Goal: Transaction & Acquisition: Purchase product/service

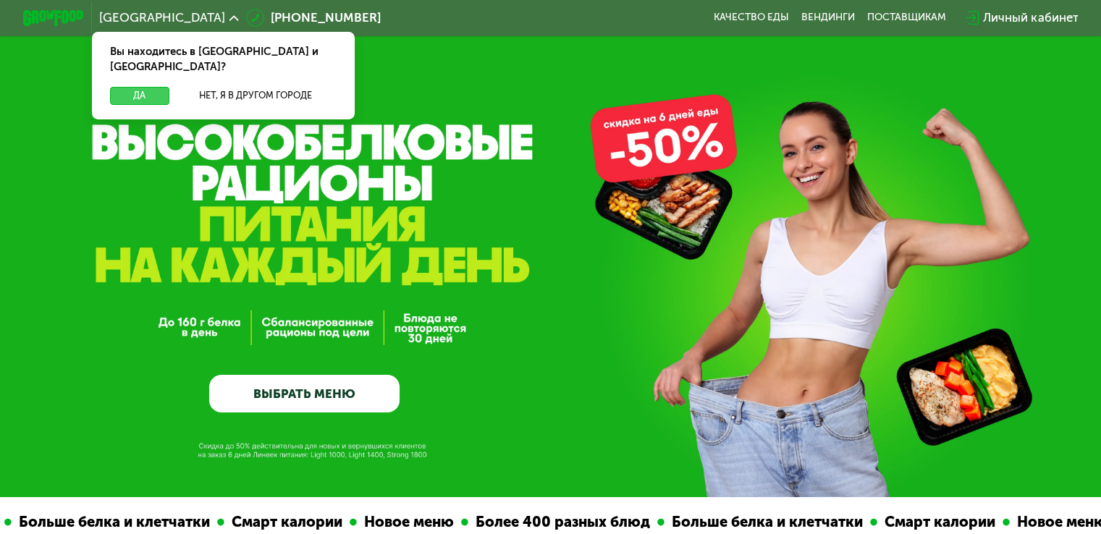
click at [145, 87] on button "Да" at bounding box center [139, 96] width 59 height 18
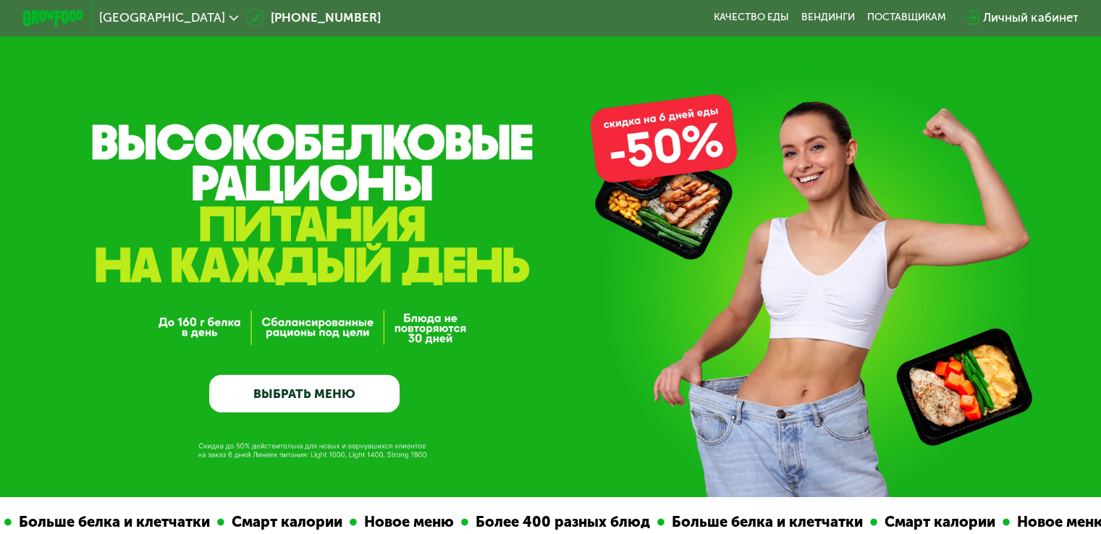
click at [308, 391] on link "ВЫБРАТЬ МЕНЮ" at bounding box center [304, 394] width 190 height 38
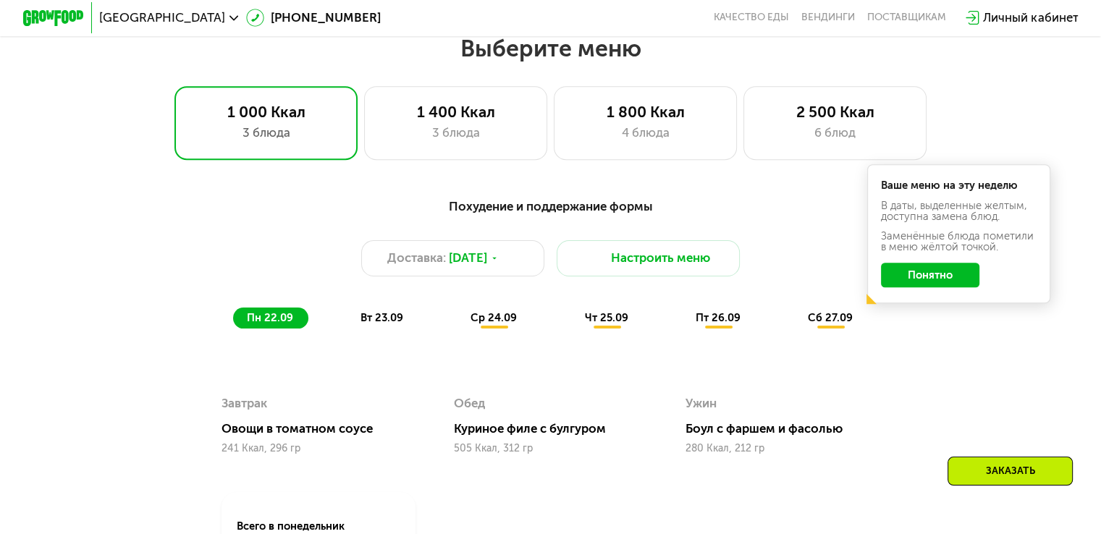
scroll to position [973, 0]
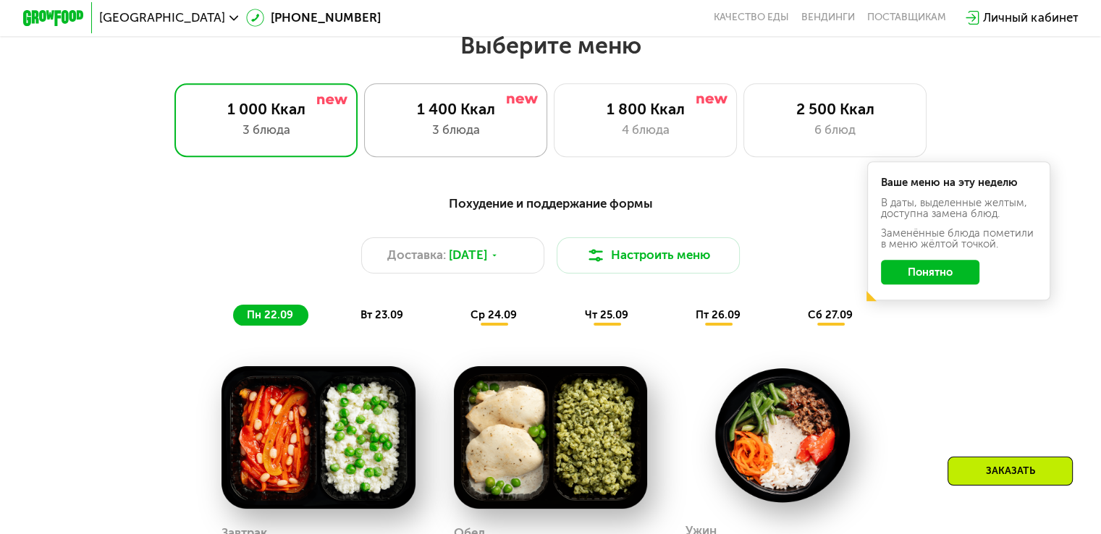
click at [458, 134] on div "3 блюда" at bounding box center [455, 130] width 151 height 18
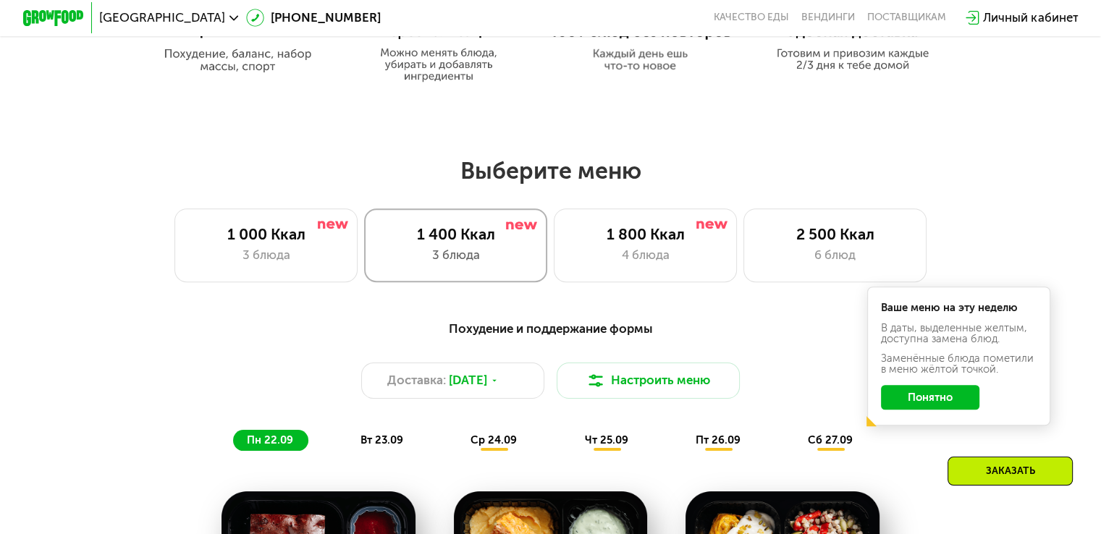
scroll to position [817, 0]
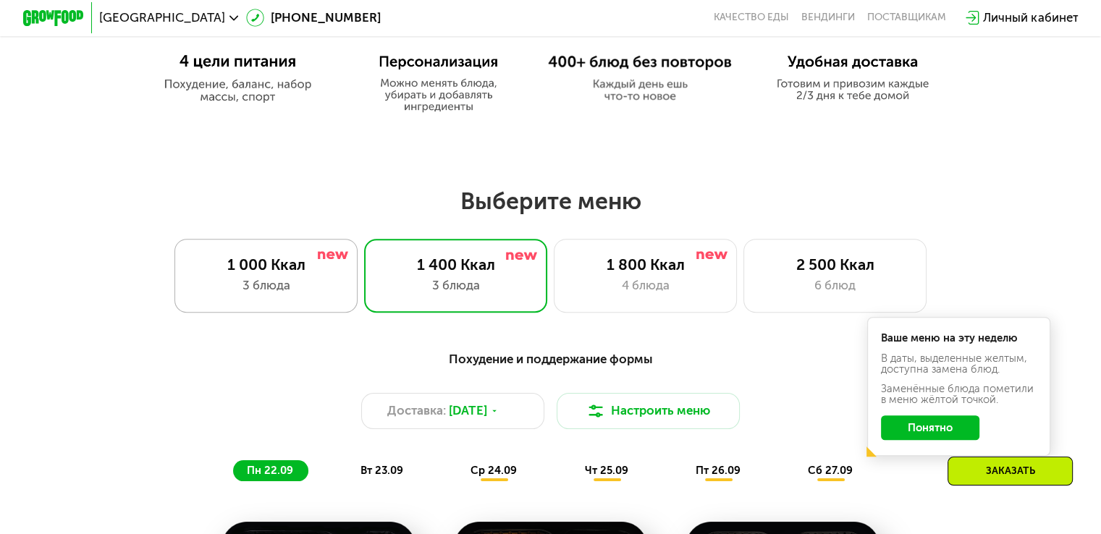
click at [350, 284] on div "1 000 Ккал 3 блюда" at bounding box center [266, 275] width 184 height 73
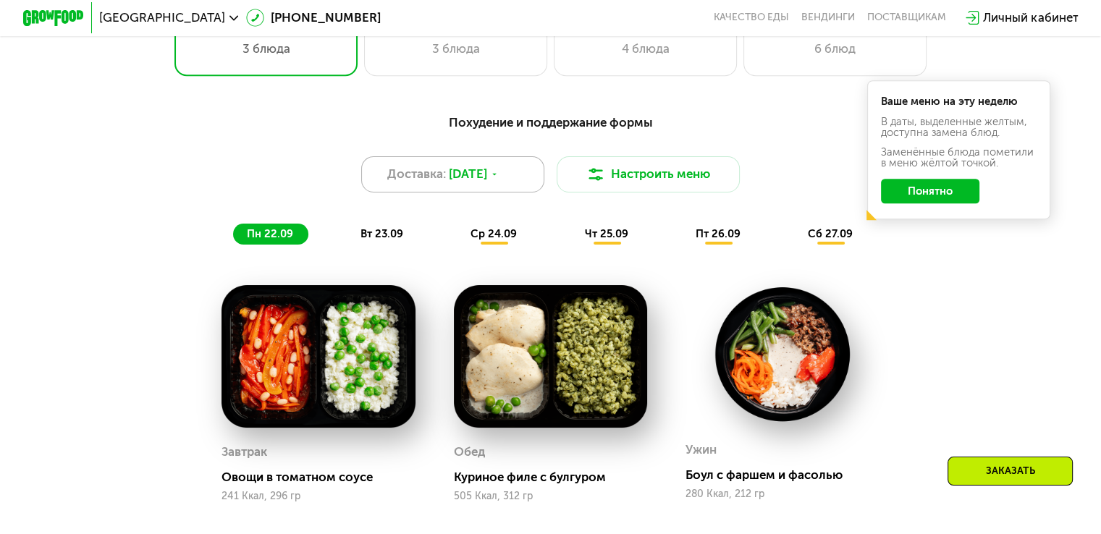
scroll to position [1052, 0]
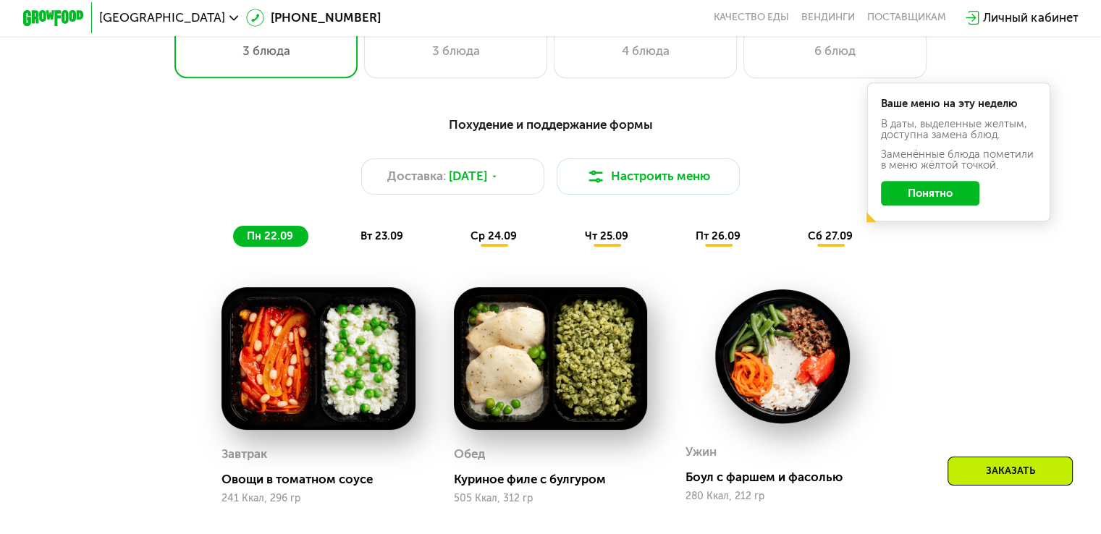
click at [902, 204] on button "Понятно" at bounding box center [930, 193] width 98 height 25
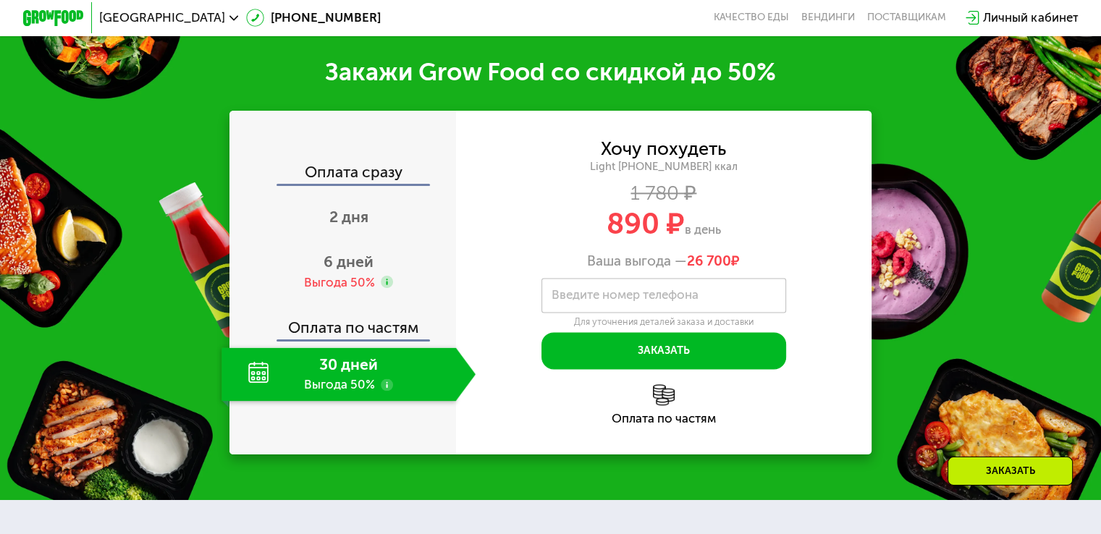
scroll to position [1839, 0]
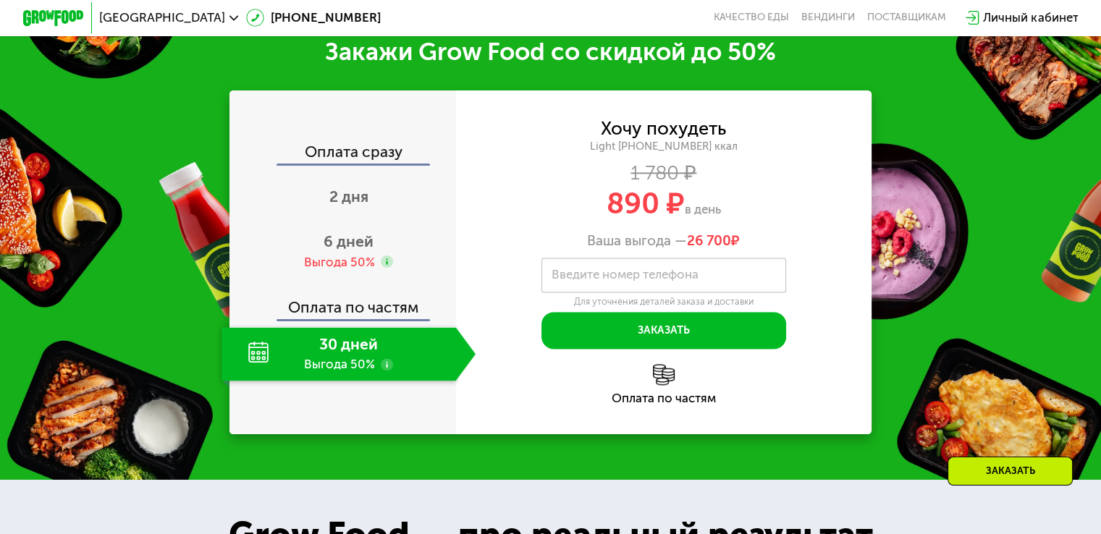
click at [350, 366] on div "30 дней Выгода 50%" at bounding box center [338, 354] width 234 height 54
click at [320, 373] on div "30 дней Выгода 50%" at bounding box center [338, 354] width 234 height 54
click at [646, 279] on label "Введите номер телефона" at bounding box center [625, 275] width 147 height 9
click at [646, 291] on input "Введите номер телефона" at bounding box center [663, 275] width 245 height 35
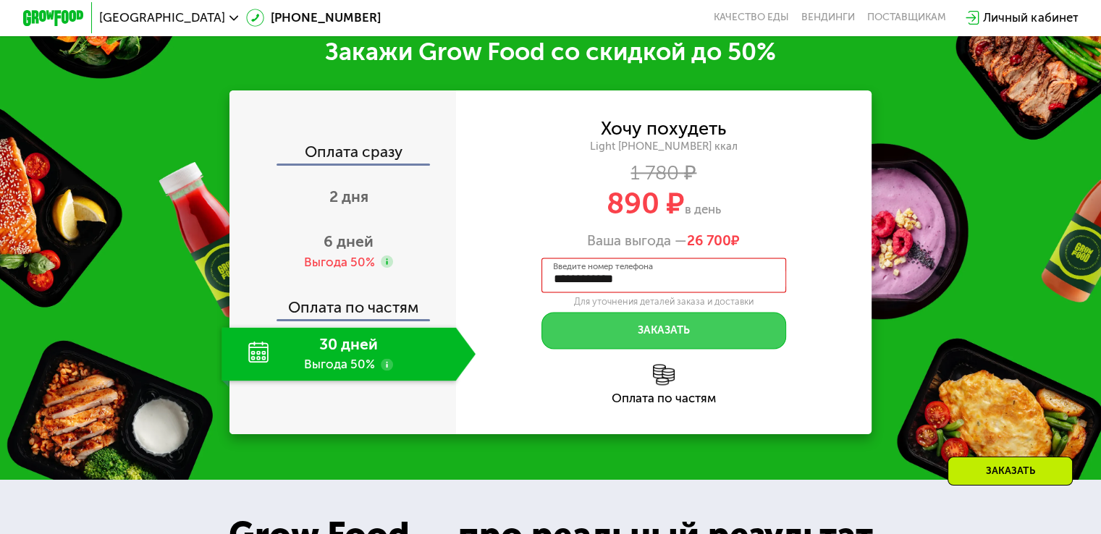
click at [623, 346] on button "Заказать" at bounding box center [663, 330] width 245 height 37
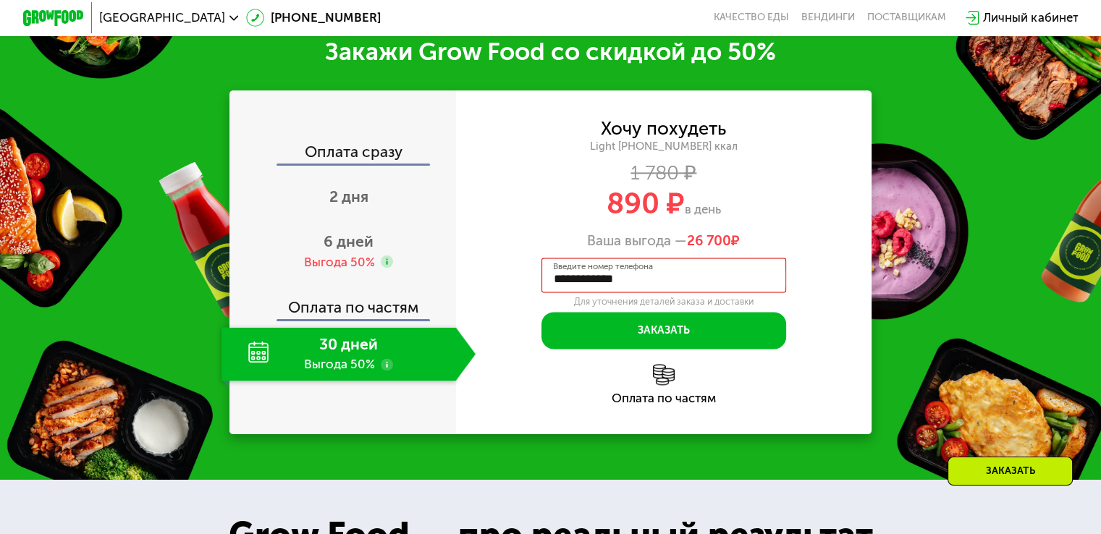
click at [646, 292] on input "**********" at bounding box center [663, 275] width 245 height 35
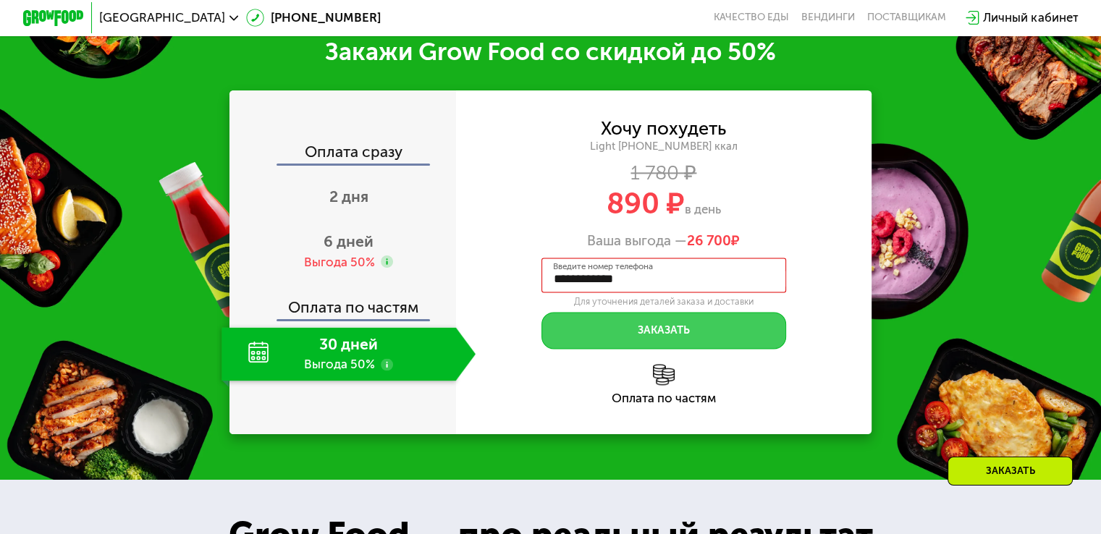
click at [587, 339] on button "Заказать" at bounding box center [663, 330] width 245 height 37
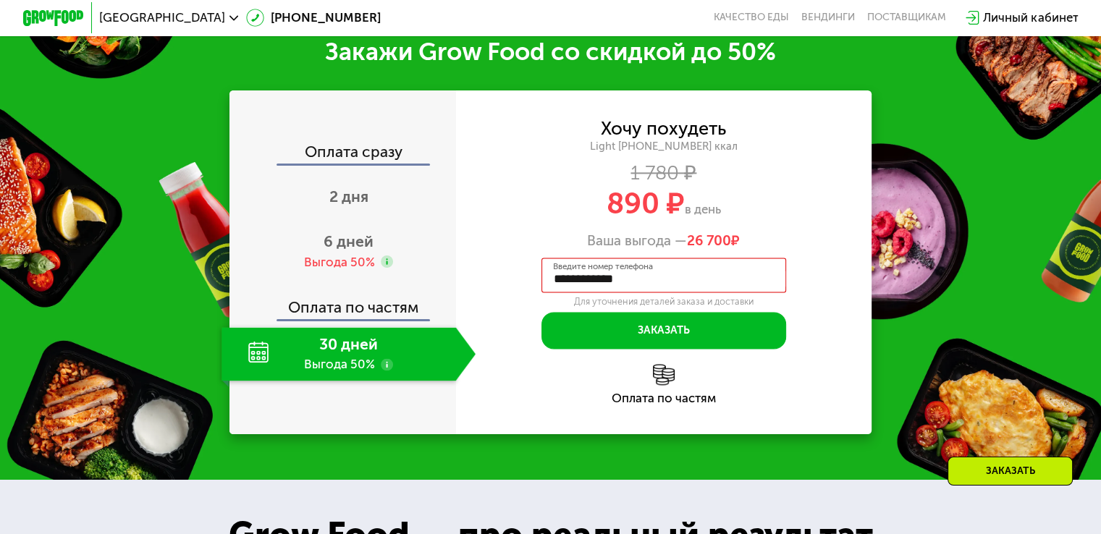
click at [565, 292] on input "**********" at bounding box center [663, 275] width 245 height 35
click at [664, 284] on input "**********" at bounding box center [663, 275] width 245 height 35
type input "**********"
click at [481, 304] on div "**********" at bounding box center [664, 234] width 416 height 229
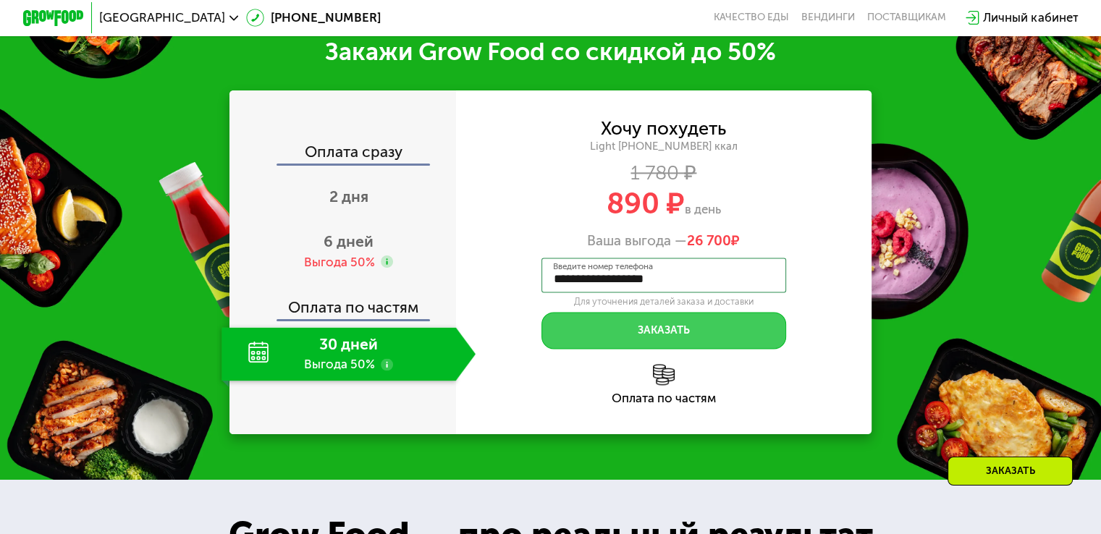
click at [549, 338] on button "Заказать" at bounding box center [663, 330] width 245 height 37
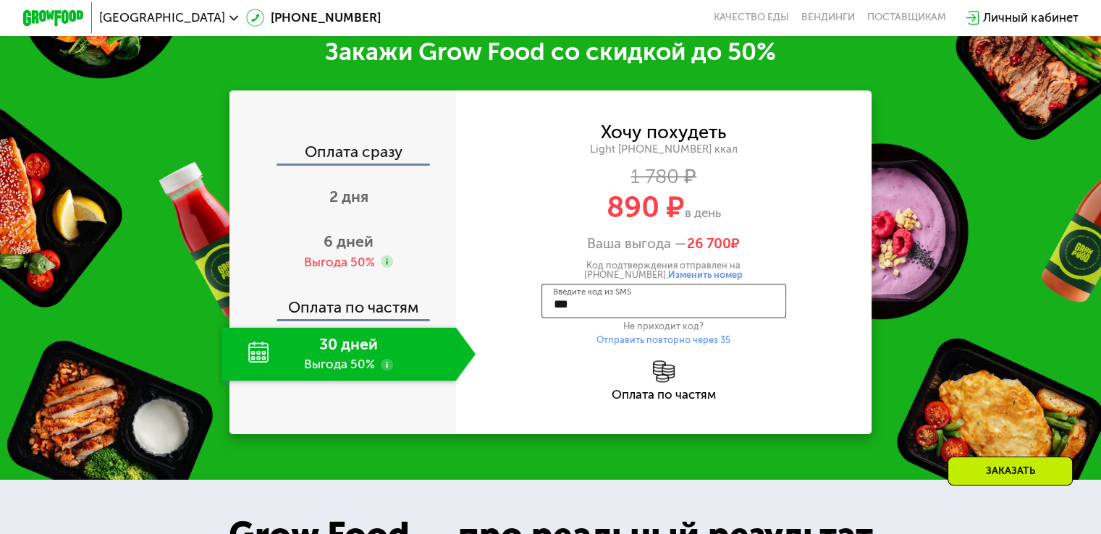
type input "****"
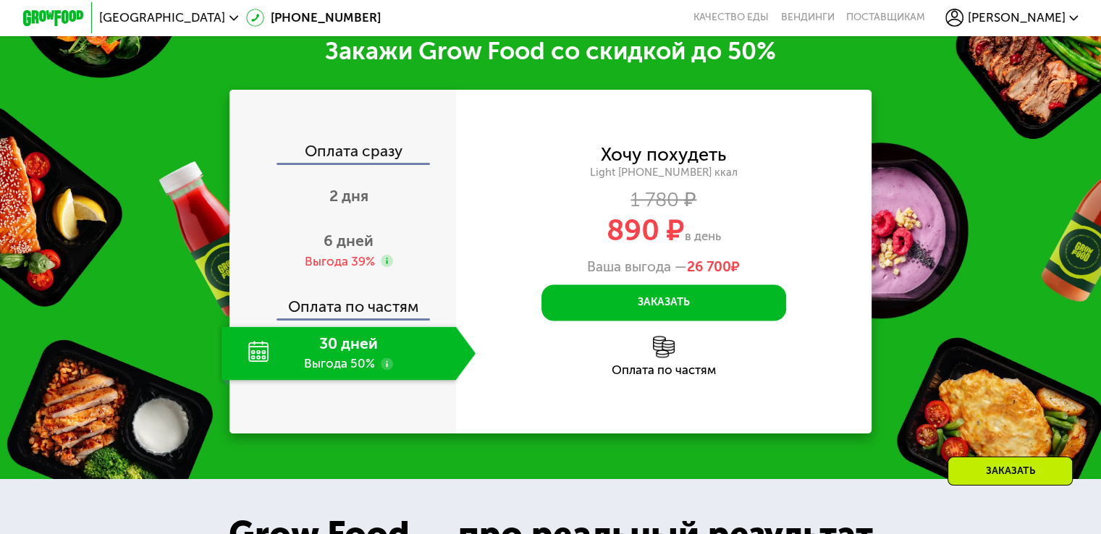
scroll to position [1736, 0]
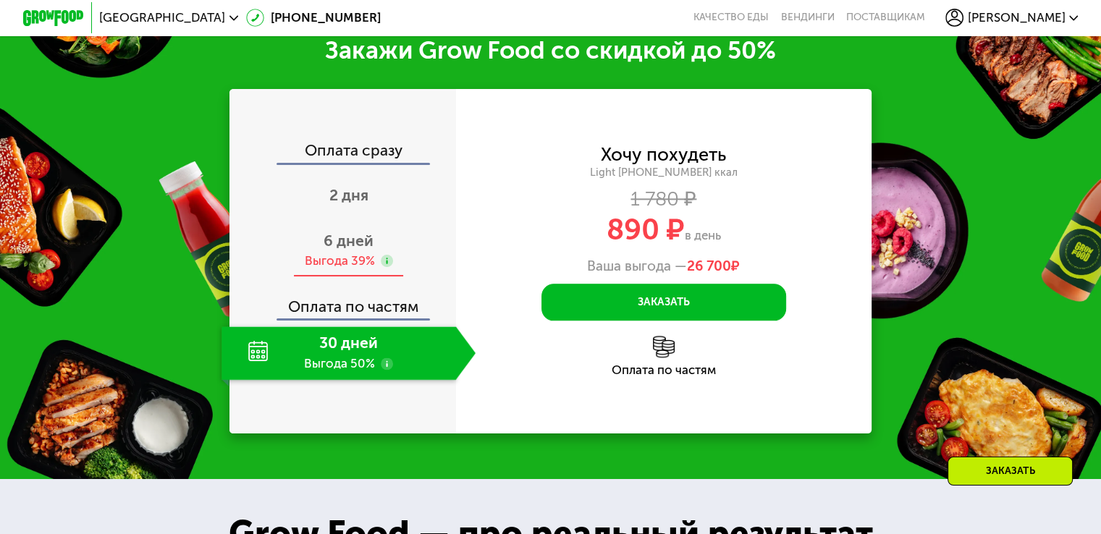
click at [342, 269] on div "Выгода 39%" at bounding box center [339, 261] width 70 height 17
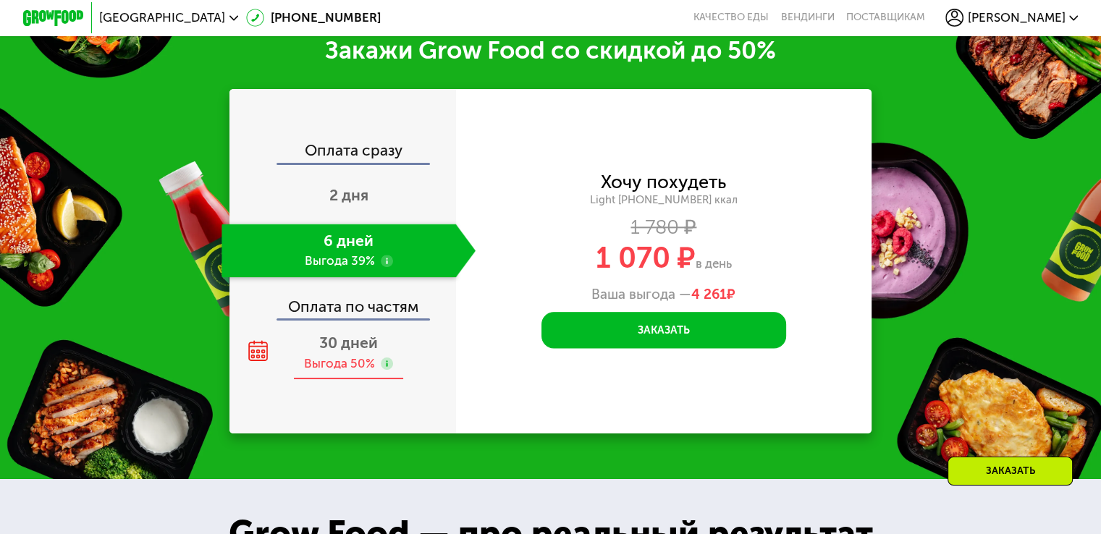
click at [333, 352] on span "30 дней" at bounding box center [348, 343] width 59 height 18
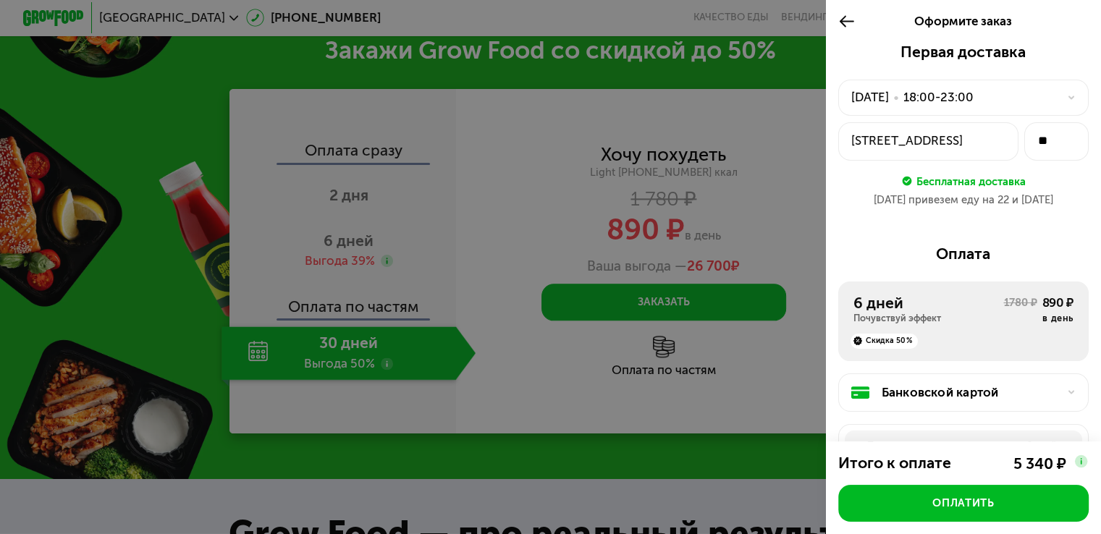
click at [929, 91] on div "18:00-23:00" at bounding box center [938, 97] width 70 height 18
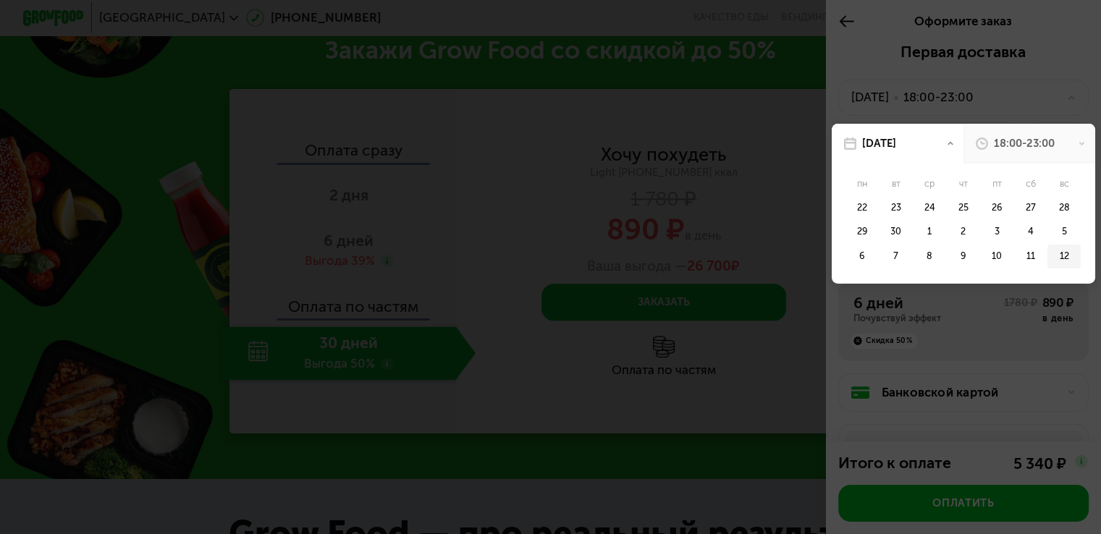
click at [1058, 262] on div "12" at bounding box center [1063, 257] width 33 height 25
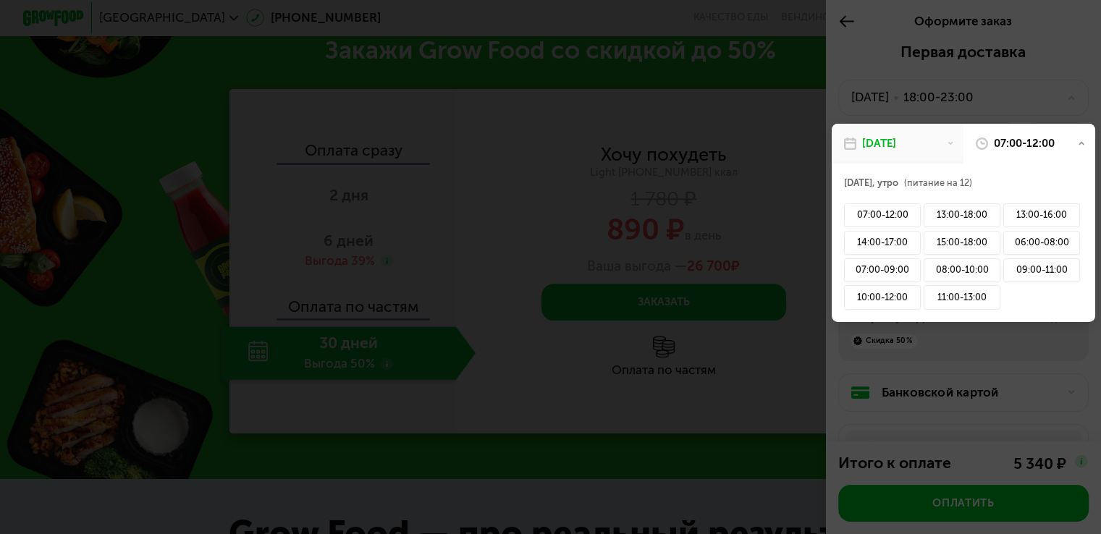
click at [950, 140] on div "12 окт, вс" at bounding box center [898, 144] width 132 height 40
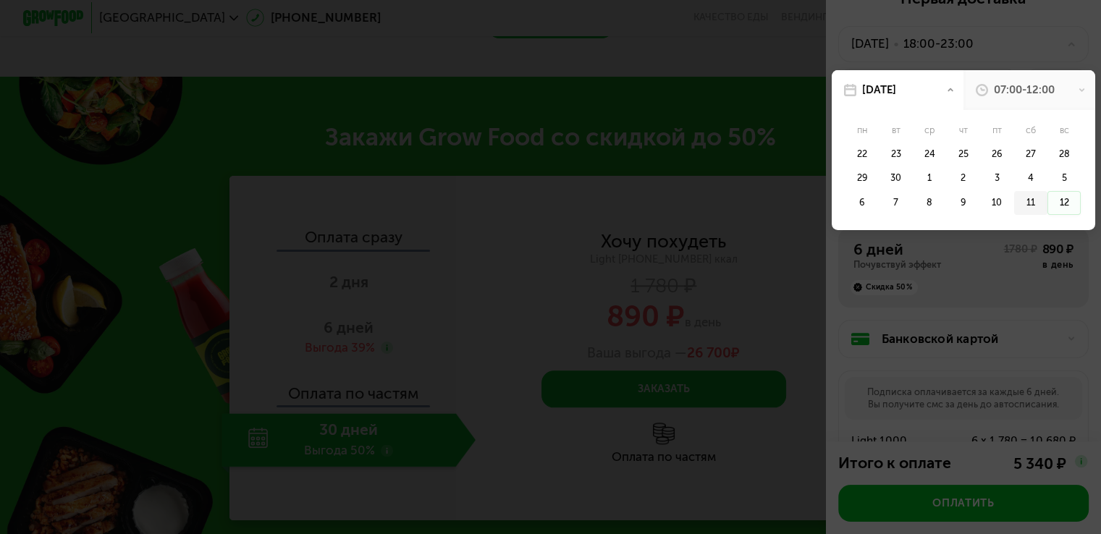
scroll to position [52, 0]
click at [1048, 206] on div "12" at bounding box center [1063, 205] width 33 height 25
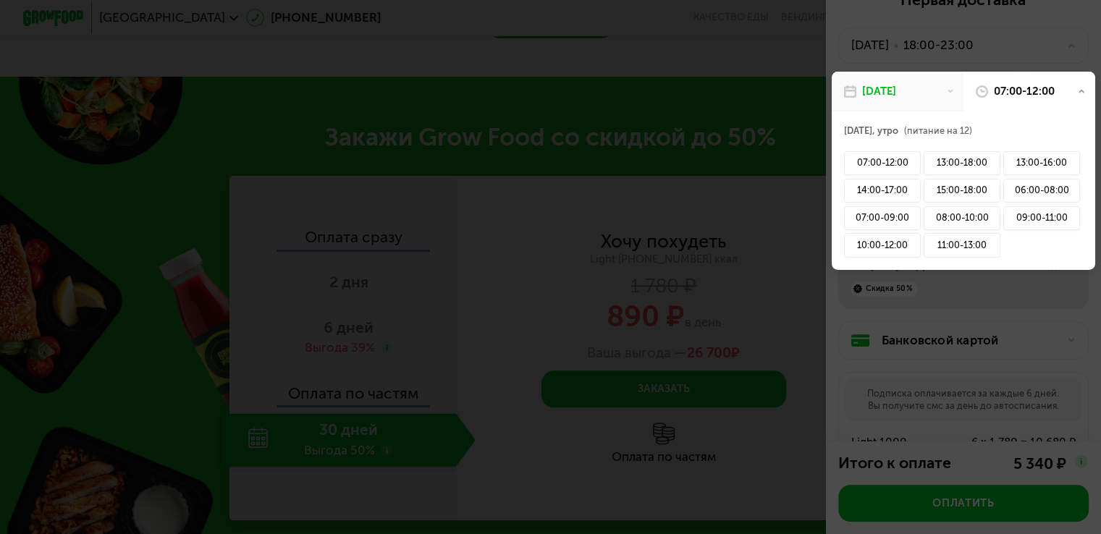
click at [1059, 104] on div "07:00-12:00" at bounding box center [1029, 92] width 132 height 40
click at [963, 244] on div "11:00-13:00" at bounding box center [962, 245] width 77 height 25
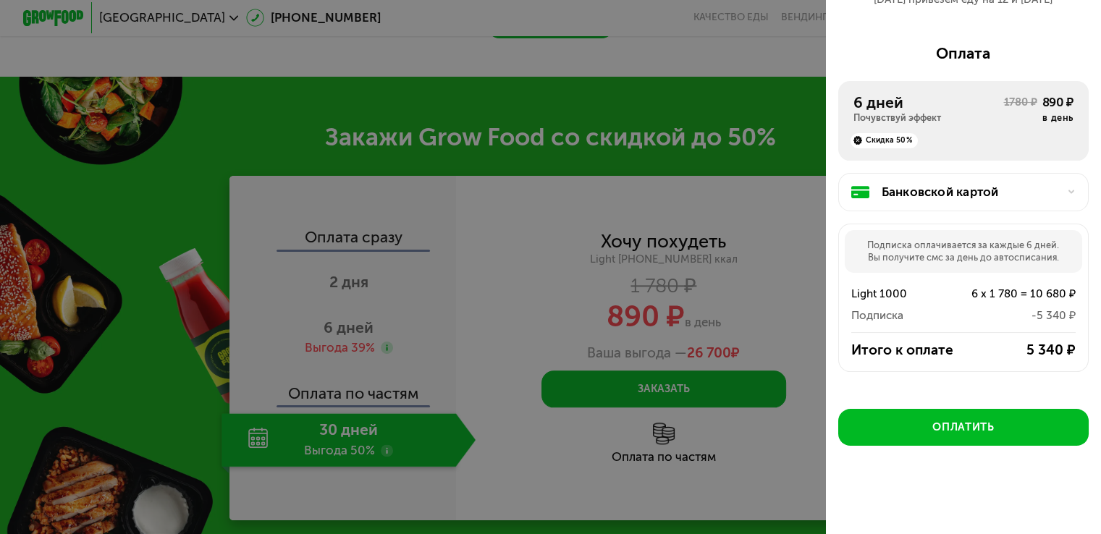
scroll to position [206, 0]
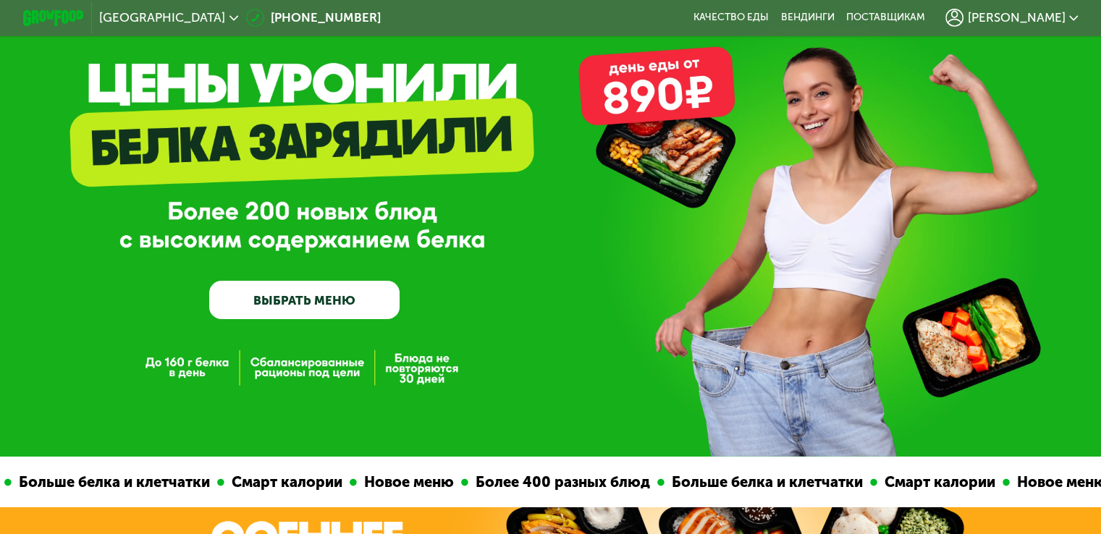
scroll to position [87, 0]
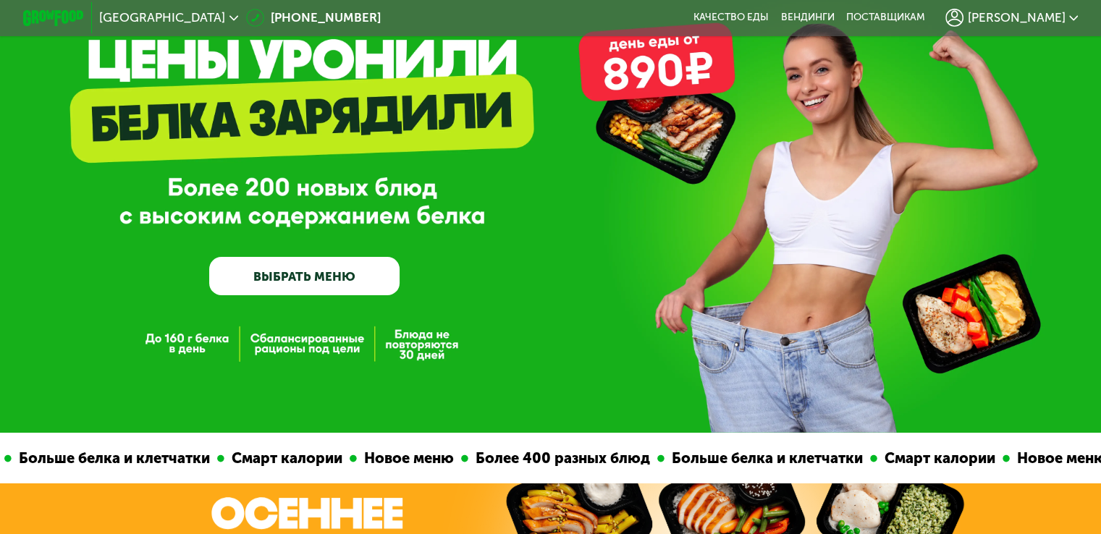
click at [350, 264] on link "ВЫБРАТЬ МЕНЮ" at bounding box center [304, 276] width 190 height 38
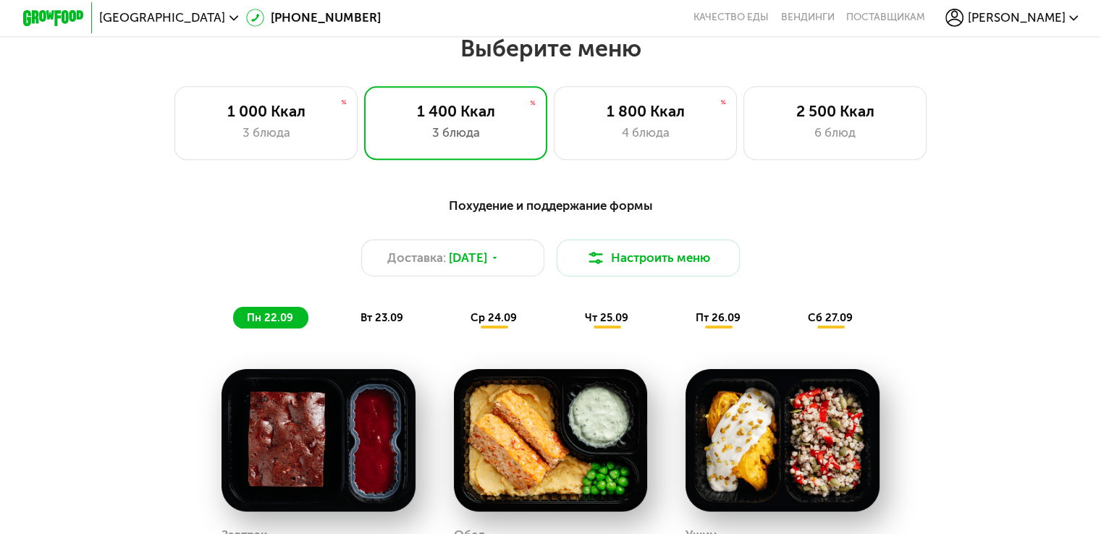
scroll to position [996, 0]
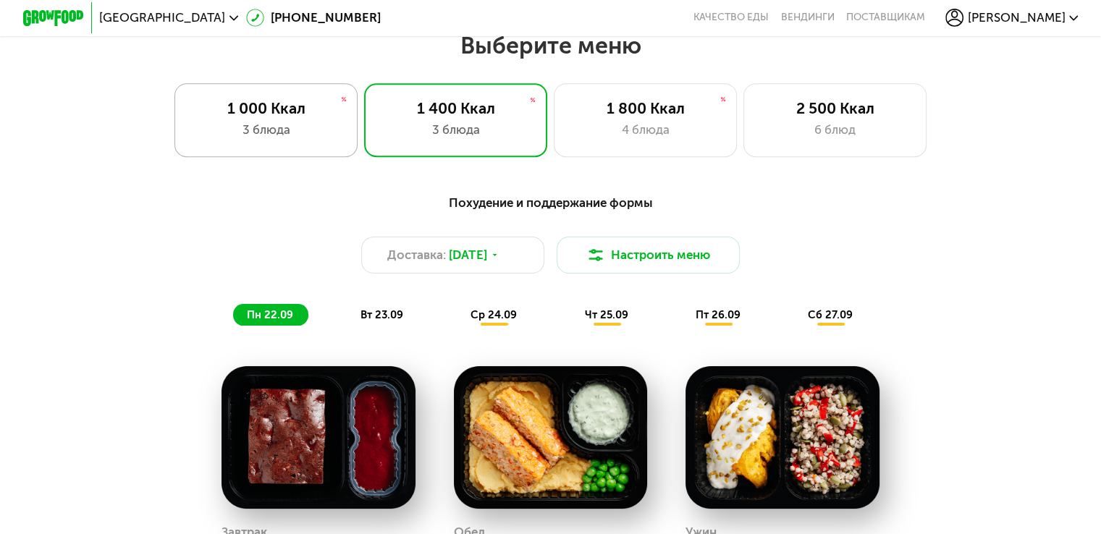
click at [313, 139] on div "3 блюда" at bounding box center [265, 130] width 151 height 18
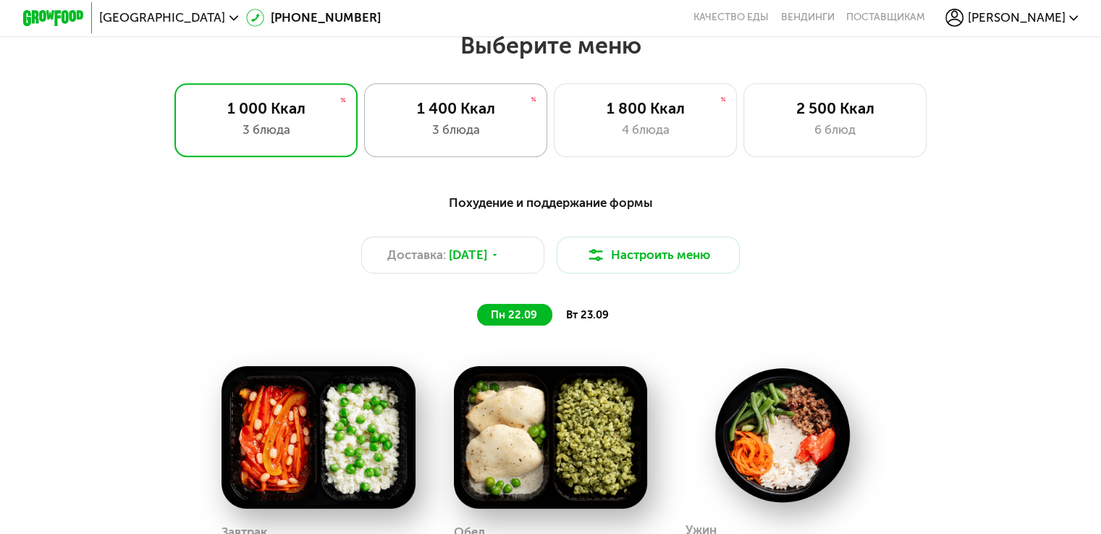
click at [423, 139] on div "3 блюда" at bounding box center [455, 130] width 151 height 18
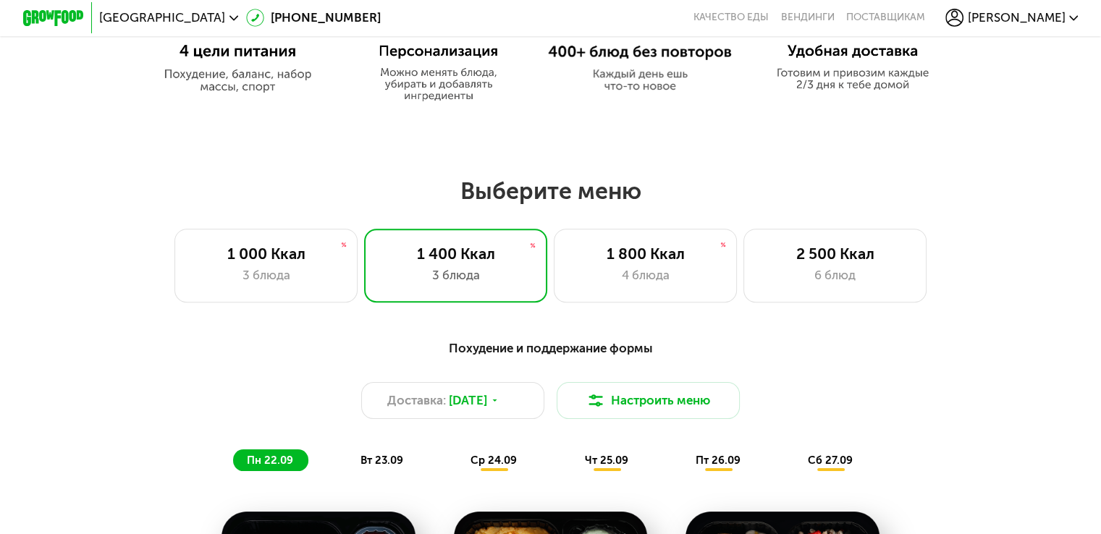
scroll to position [828, 0]
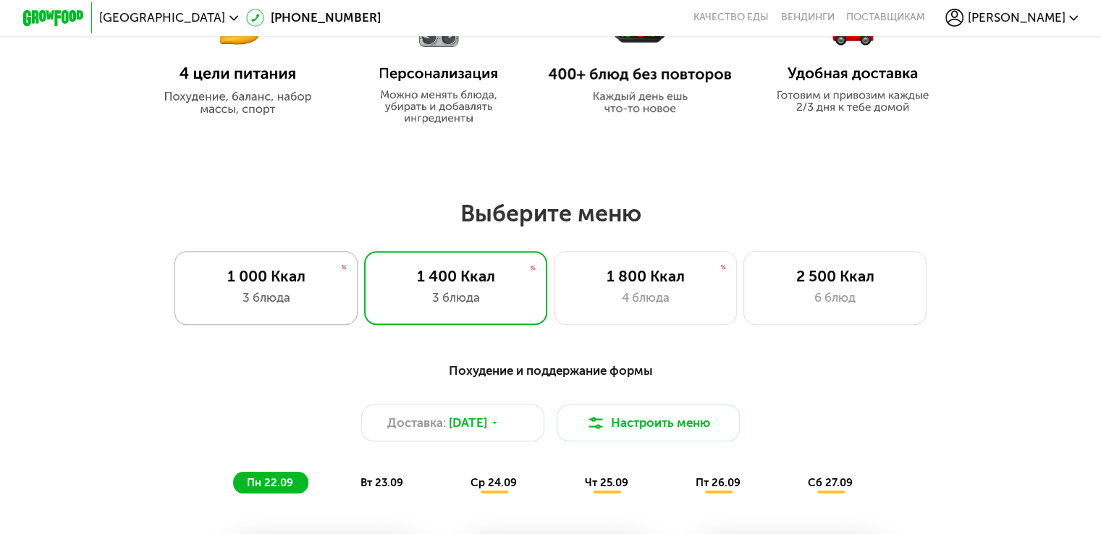
click at [295, 285] on div "1 000 Ккал" at bounding box center [265, 276] width 151 height 18
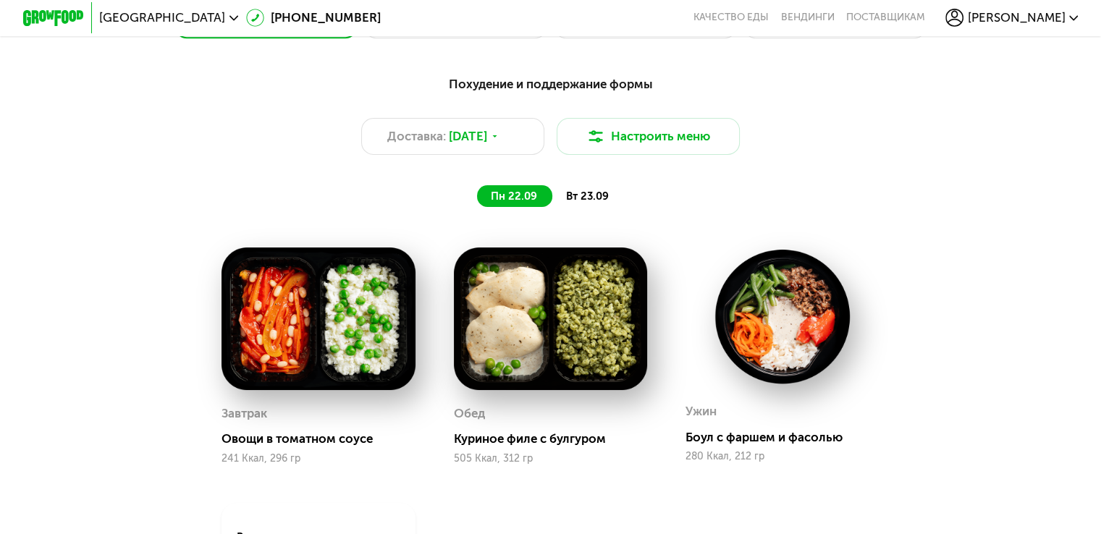
scroll to position [1077, 0]
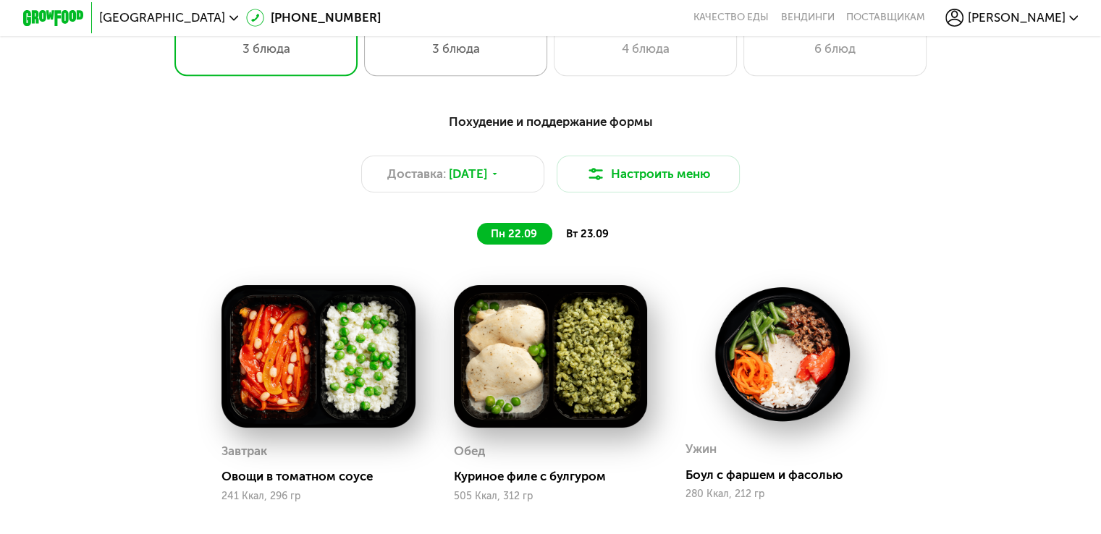
click at [418, 46] on div "3 блюда" at bounding box center [455, 49] width 151 height 18
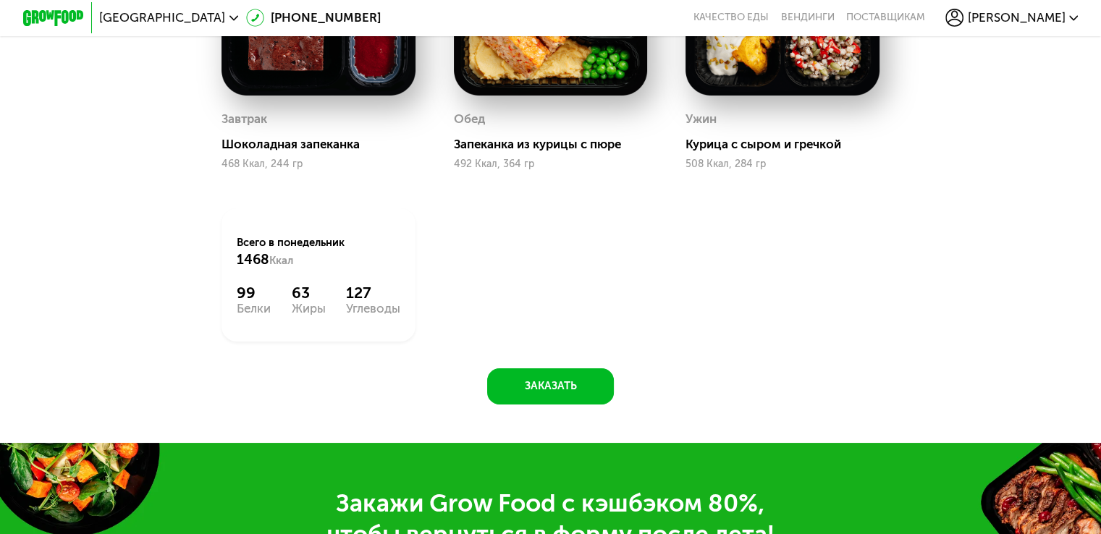
scroll to position [1411, 0]
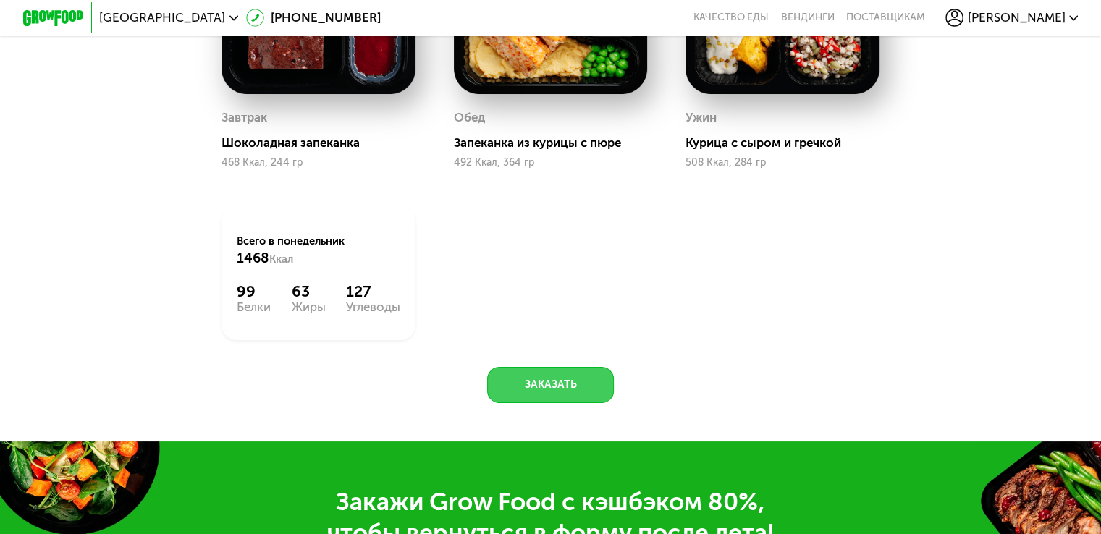
click at [550, 389] on button "Заказать" at bounding box center [550, 385] width 127 height 37
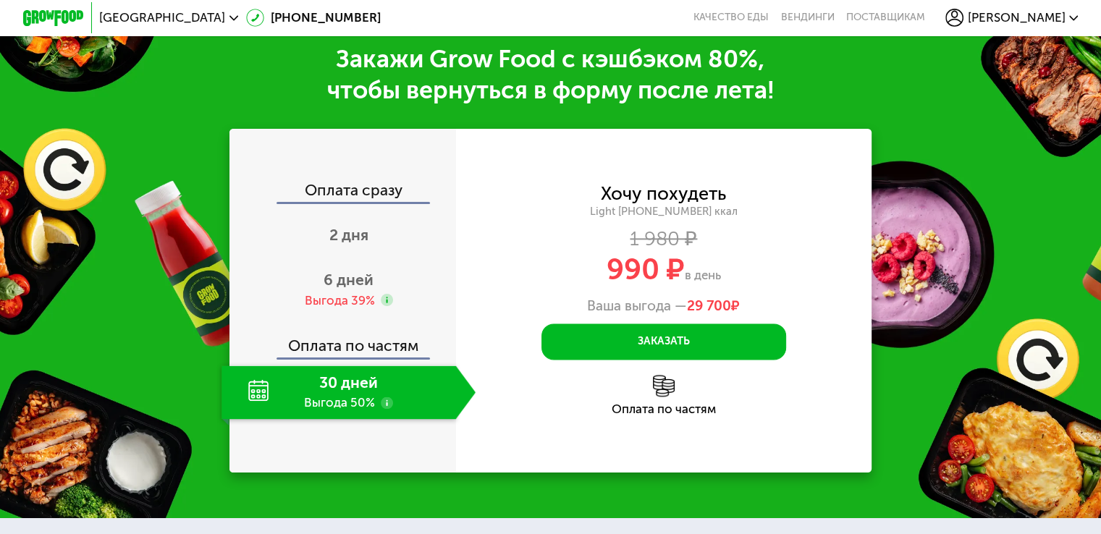
scroll to position [1865, 0]
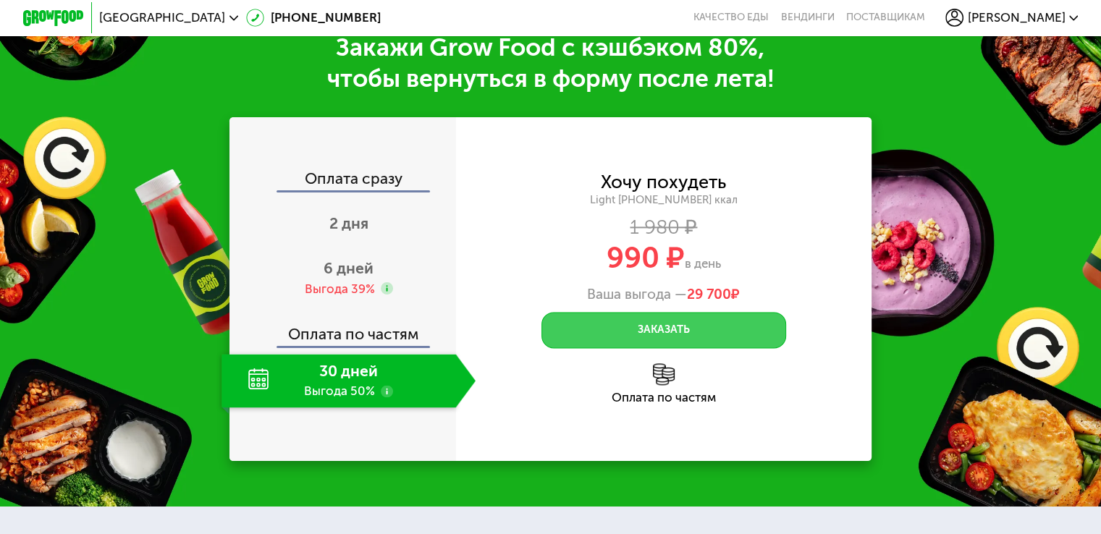
click at [616, 345] on button "Заказать" at bounding box center [663, 330] width 245 height 37
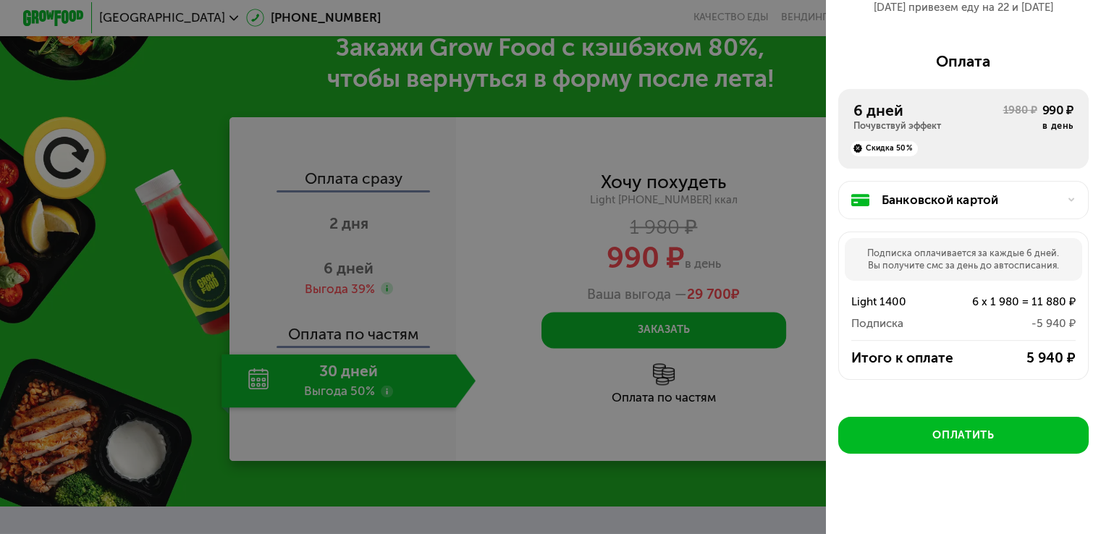
scroll to position [191, 0]
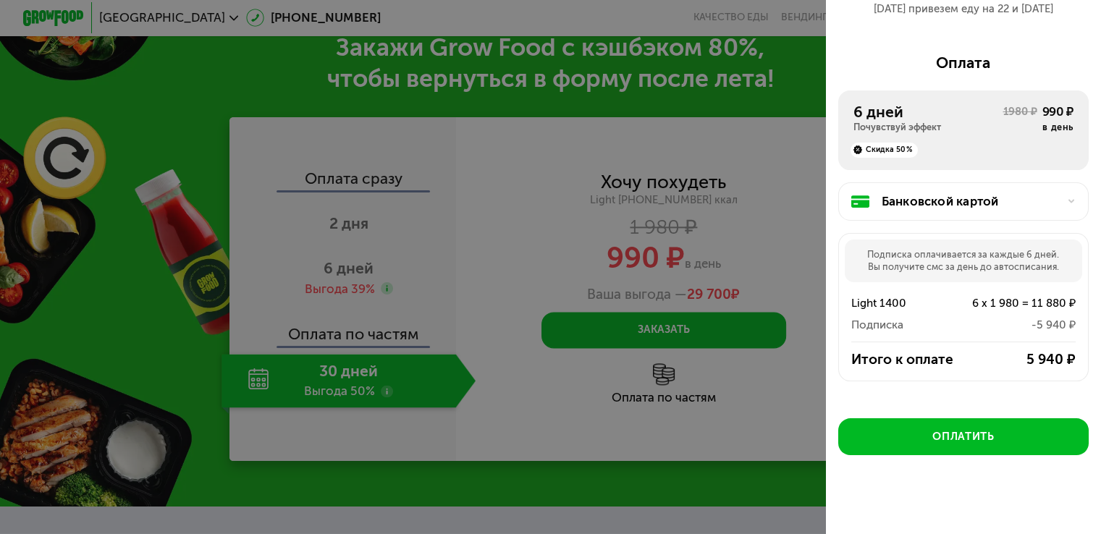
click at [906, 204] on div "Банковской картой" at bounding box center [970, 202] width 176 height 18
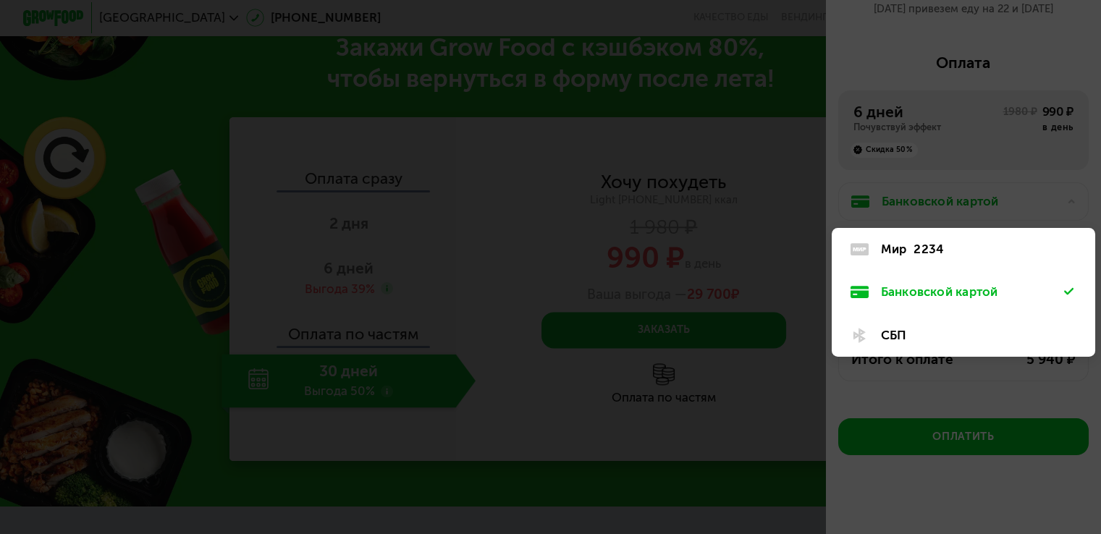
click at [913, 301] on div "Банковской картой" at bounding box center [973, 292] width 184 height 18
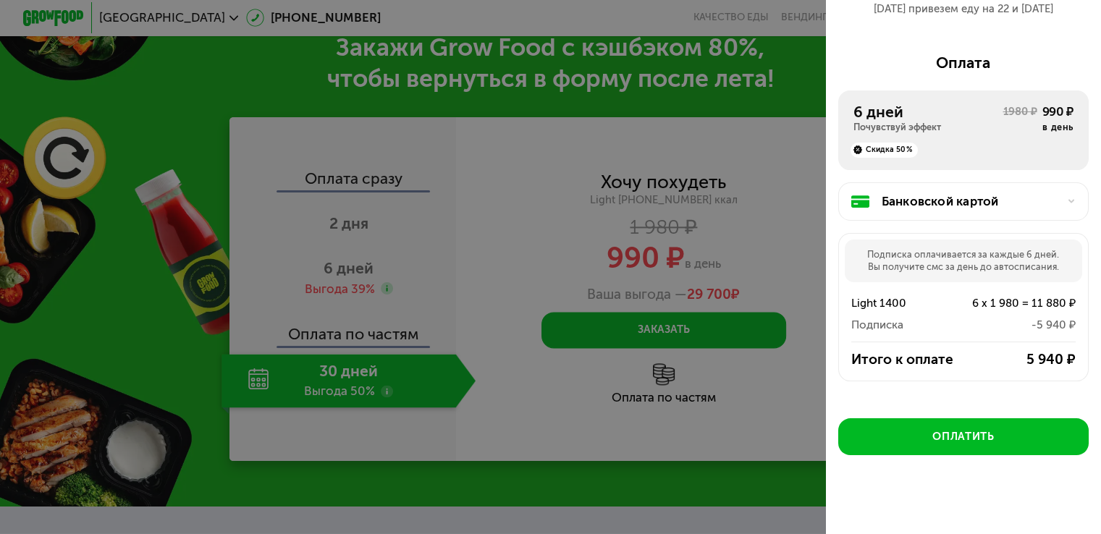
click at [902, 203] on div "Банковской картой" at bounding box center [970, 202] width 176 height 18
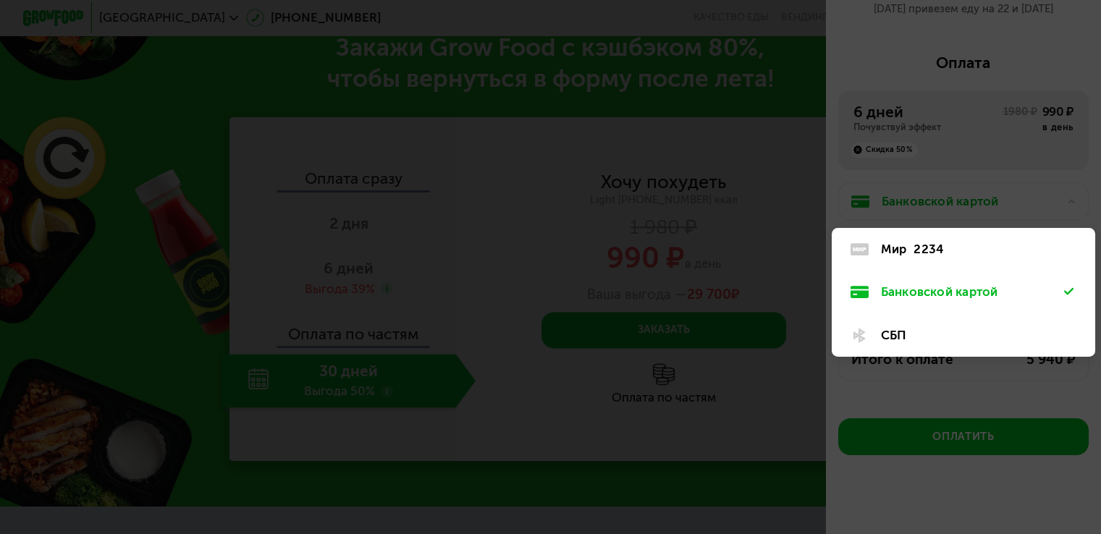
click at [921, 237] on div "Мир 2234" at bounding box center [963, 249] width 263 height 43
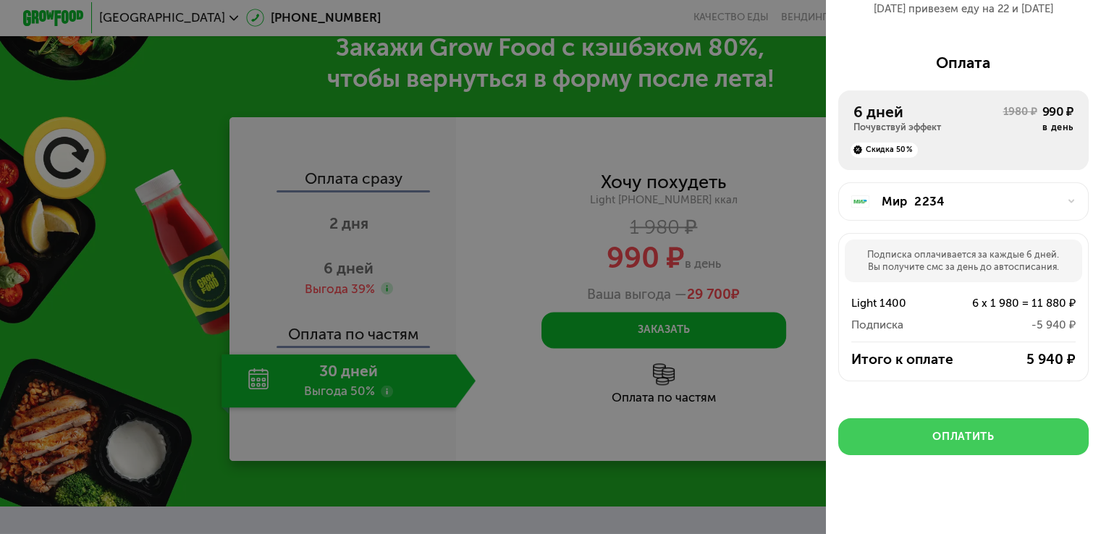
click at [945, 436] on div "Оплатить" at bounding box center [963, 436] width 62 height 15
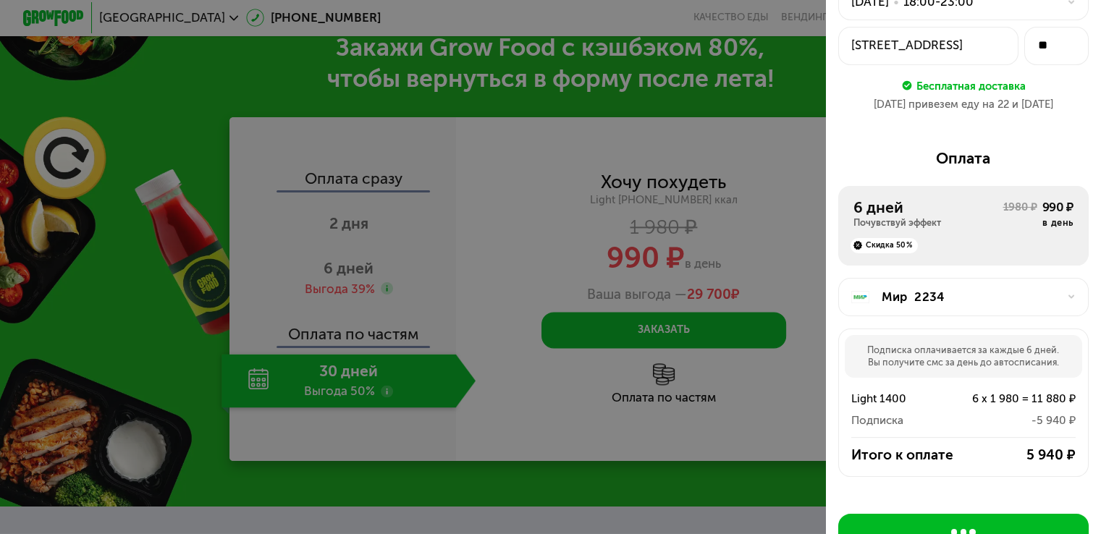
click at [989, 88] on div "Бесплатная доставка" at bounding box center [970, 85] width 109 height 17
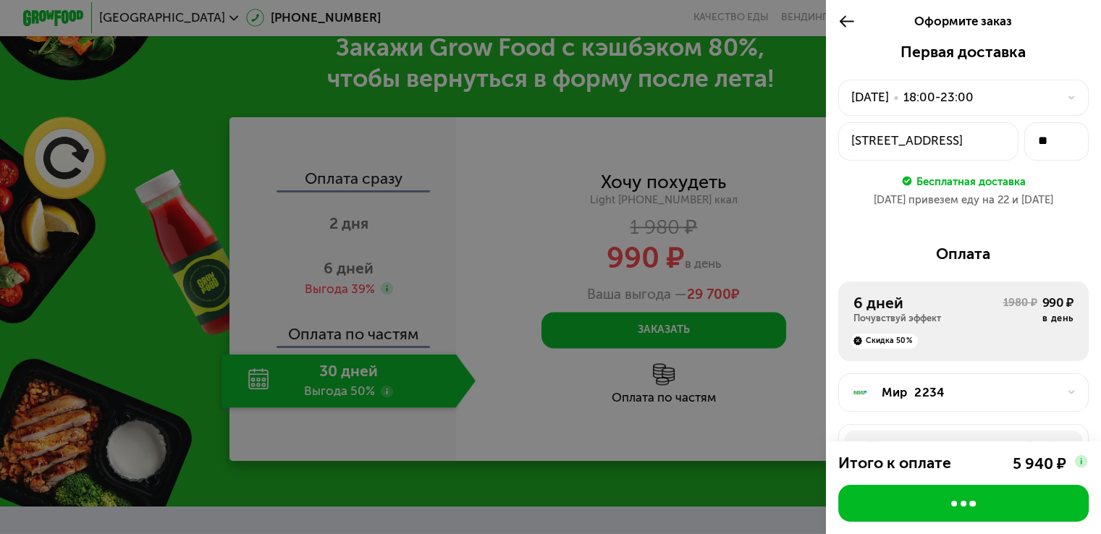
click at [1030, 106] on div "21 сен, вс • 18:00-23:00" at bounding box center [954, 97] width 206 height 18
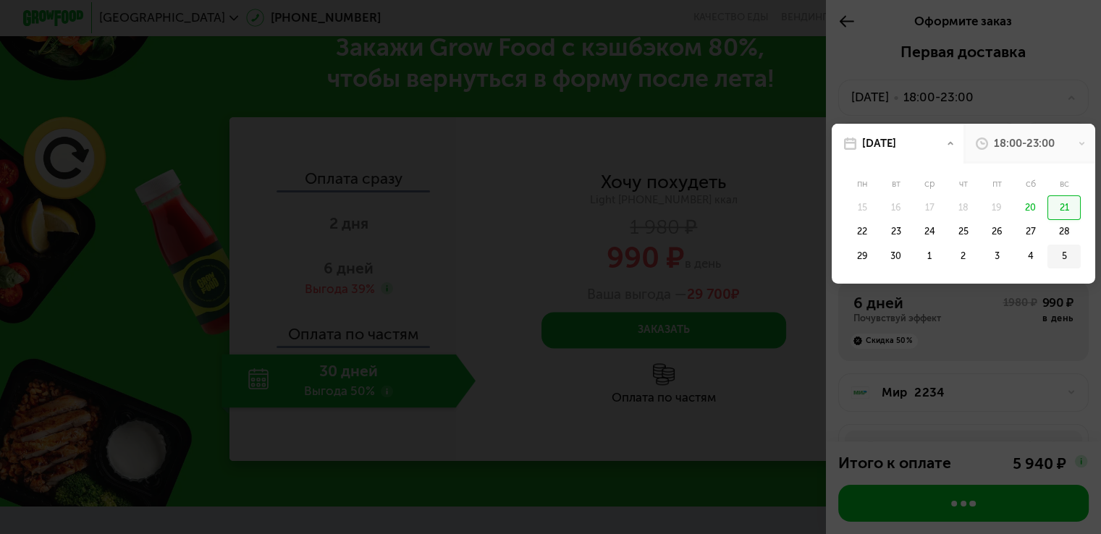
click at [1054, 256] on div "5" at bounding box center [1063, 257] width 33 height 25
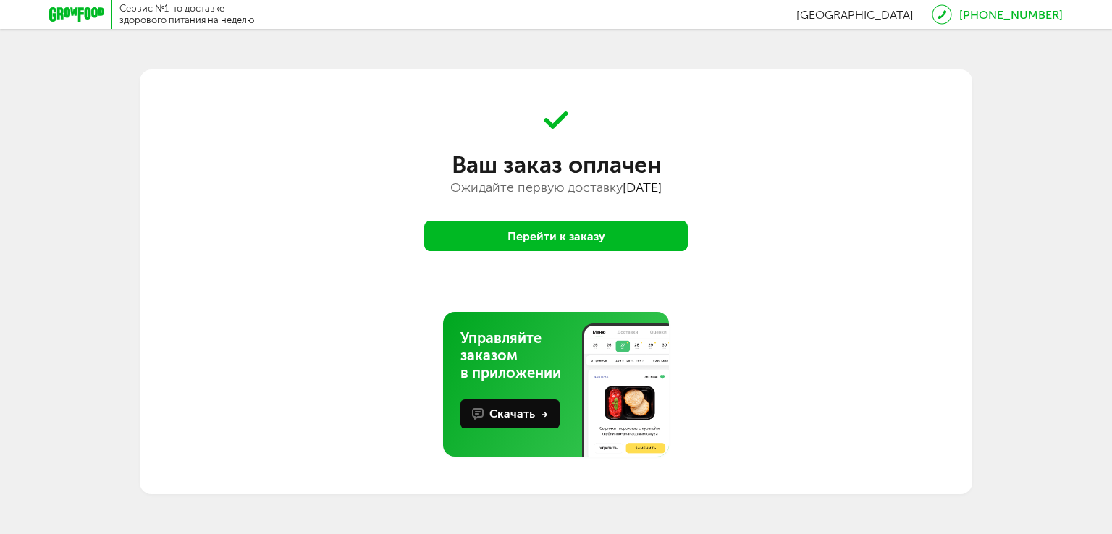
click at [571, 240] on button "Перейти к заказу" at bounding box center [555, 236] width 263 height 30
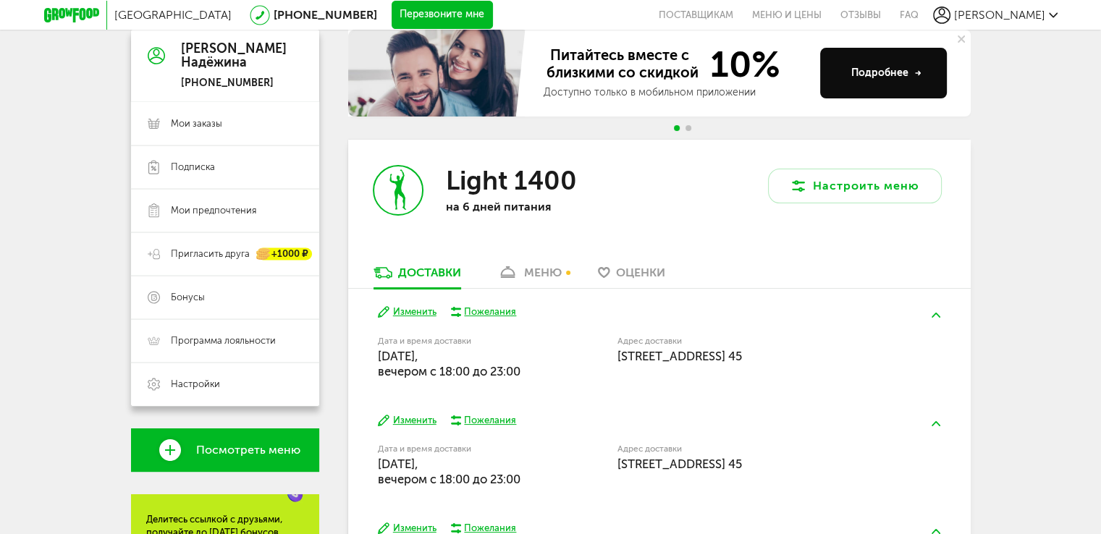
scroll to position [140, 0]
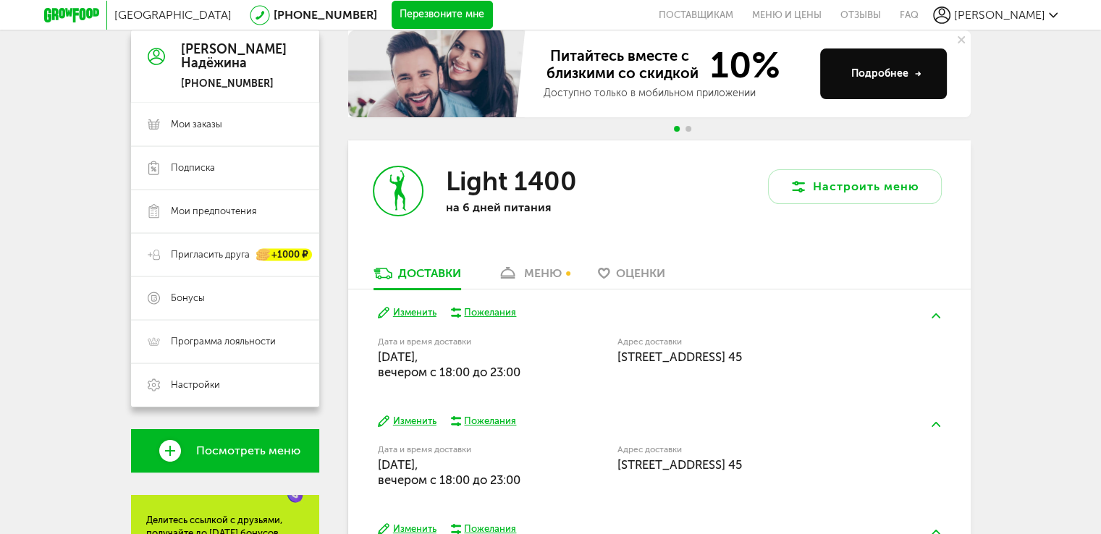
click at [407, 315] on button "Изменить" at bounding box center [407, 313] width 59 height 14
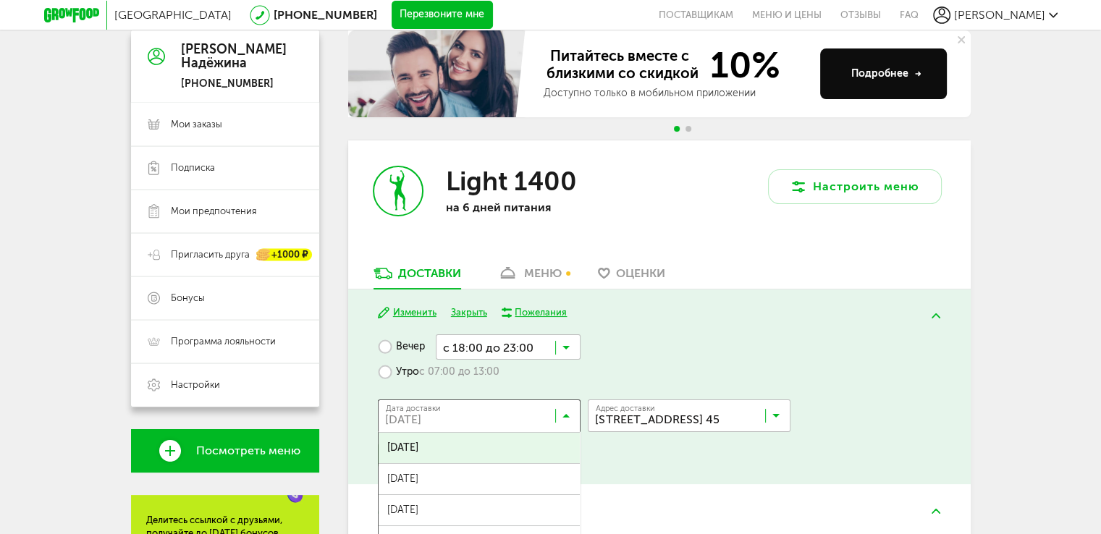
click at [569, 421] on icon at bounding box center [565, 419] width 7 height 14
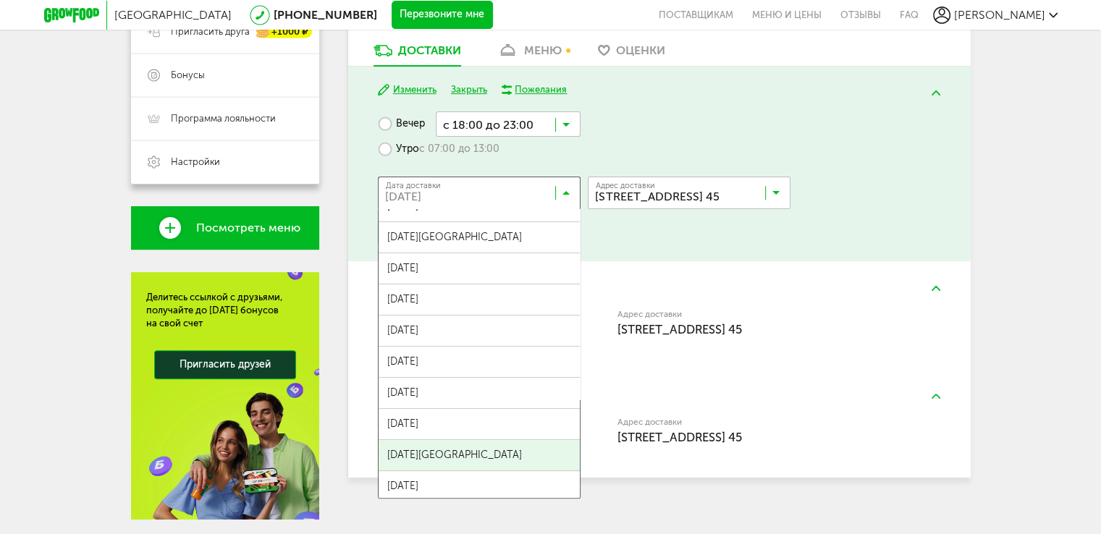
scroll to position [362, 0]
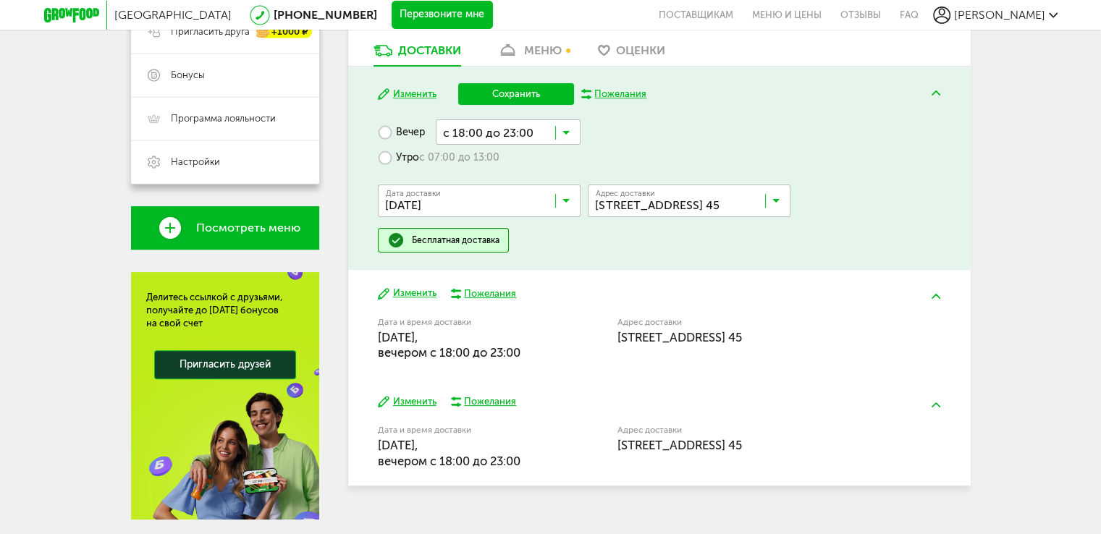
click at [492, 486] on span "11 октября, суббота" at bounding box center [479, 493] width 201 height 30
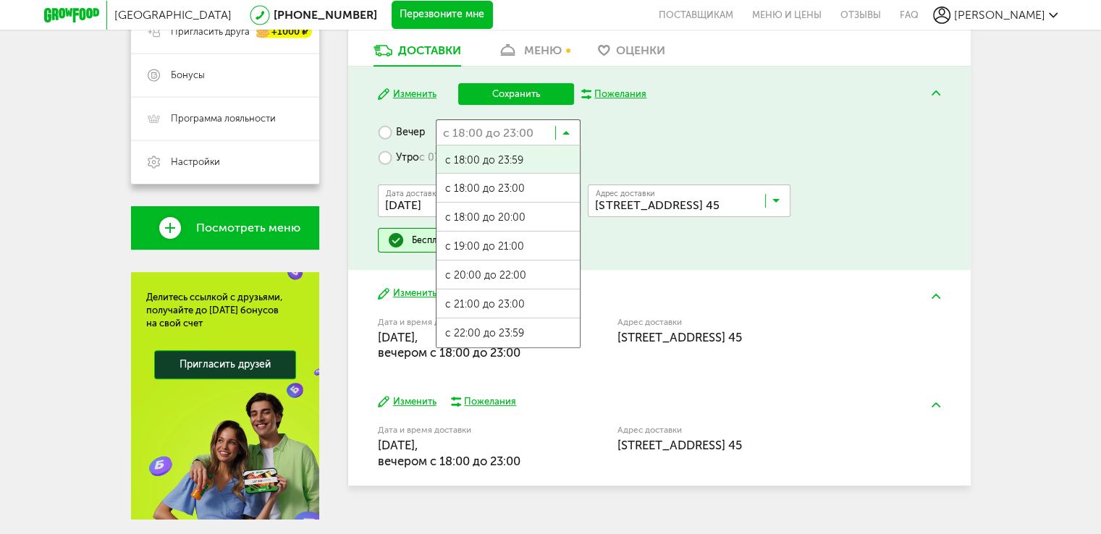
click at [506, 135] on input "Search for option" at bounding box center [508, 131] width 145 height 25
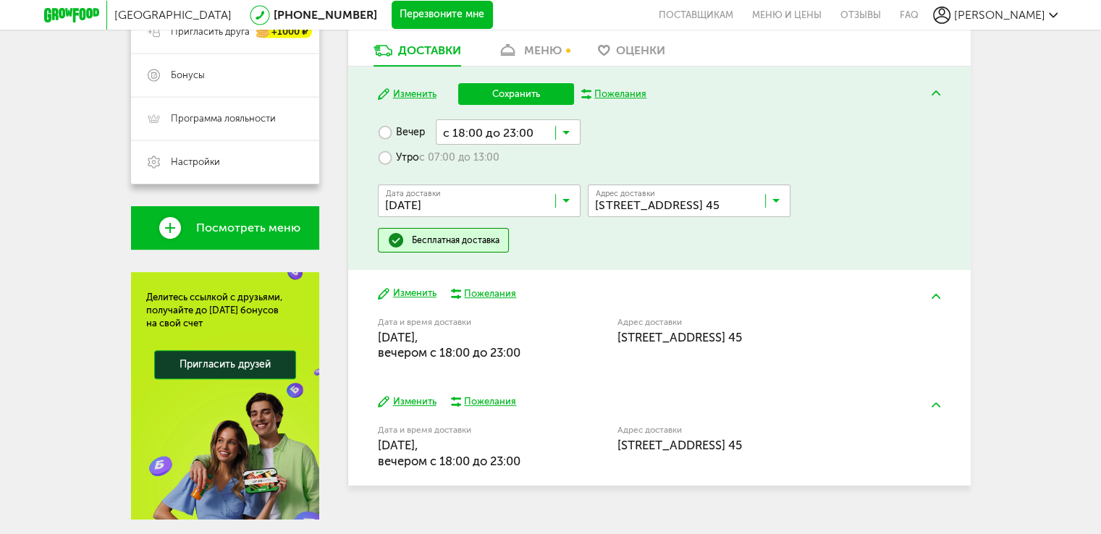
click at [404, 161] on label "Утро с 07:00 до 13:00" at bounding box center [439, 157] width 122 height 25
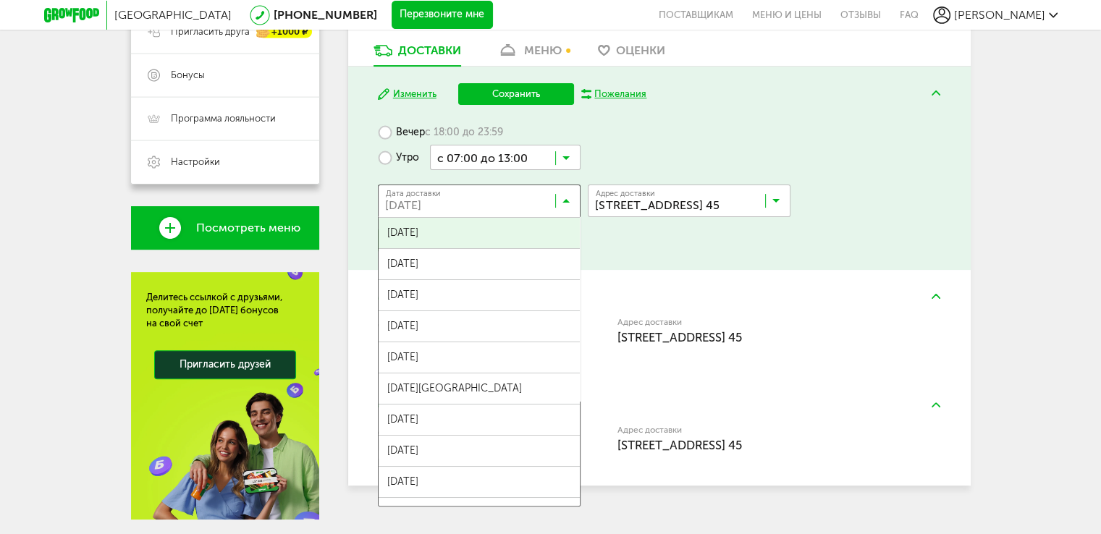
click at [570, 212] on input "Search for option" at bounding box center [482, 204] width 203 height 25
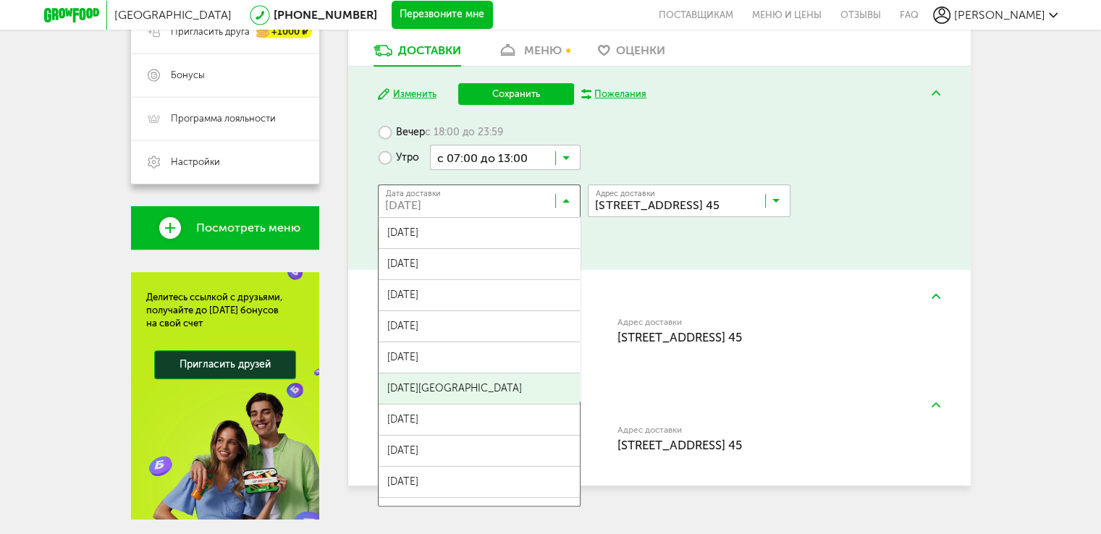
scroll to position [392, 0]
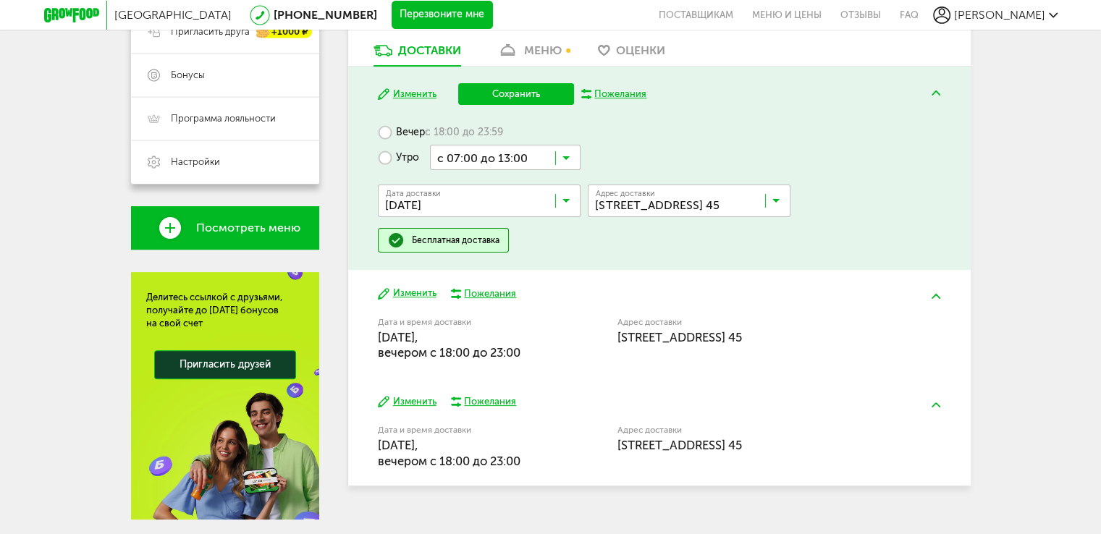
click at [465, 493] on span "12 октября, воскресенье" at bounding box center [479, 494] width 201 height 30
click at [529, 93] on button "Сохранить" at bounding box center [516, 94] width 116 height 22
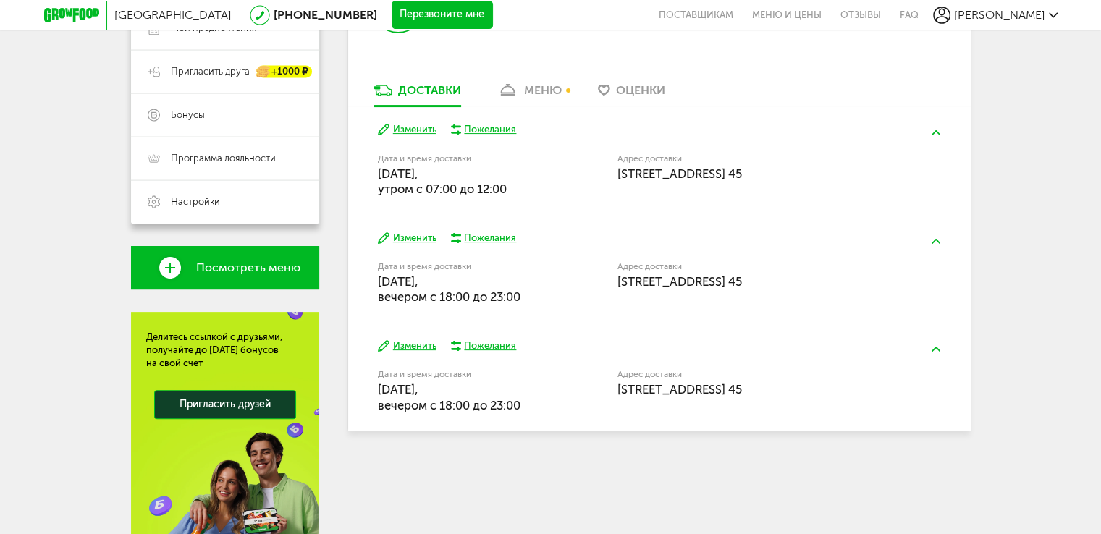
scroll to position [317, 0]
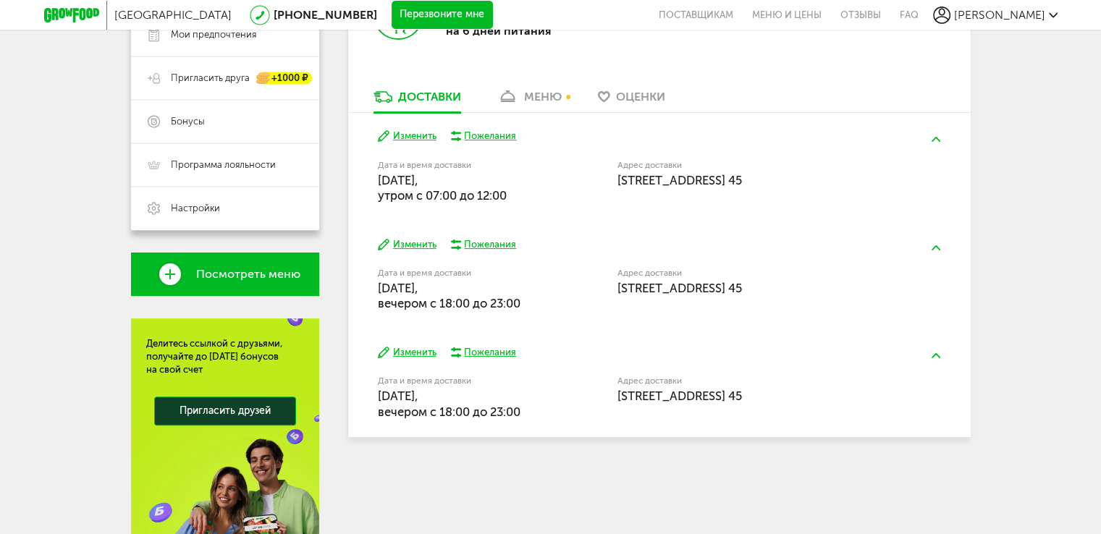
click at [420, 247] on button "Изменить" at bounding box center [407, 245] width 59 height 14
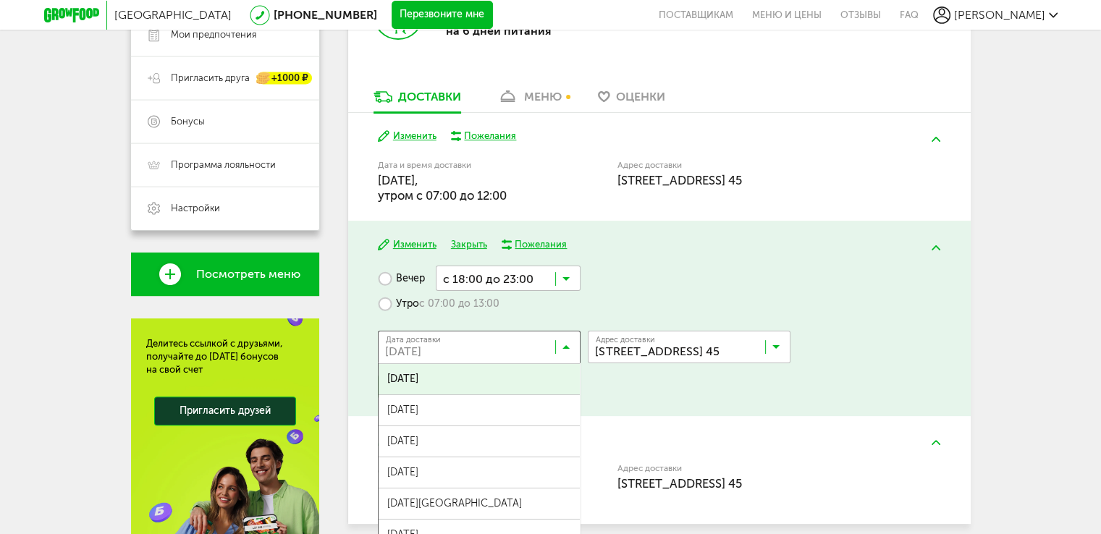
click at [570, 350] on input "Search for option" at bounding box center [482, 350] width 203 height 25
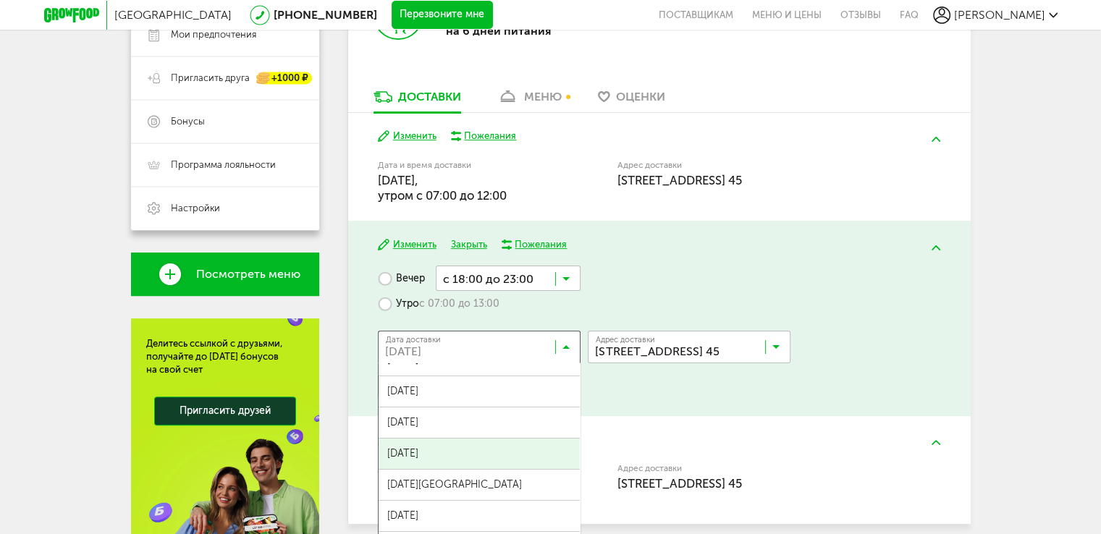
scroll to position [0, 0]
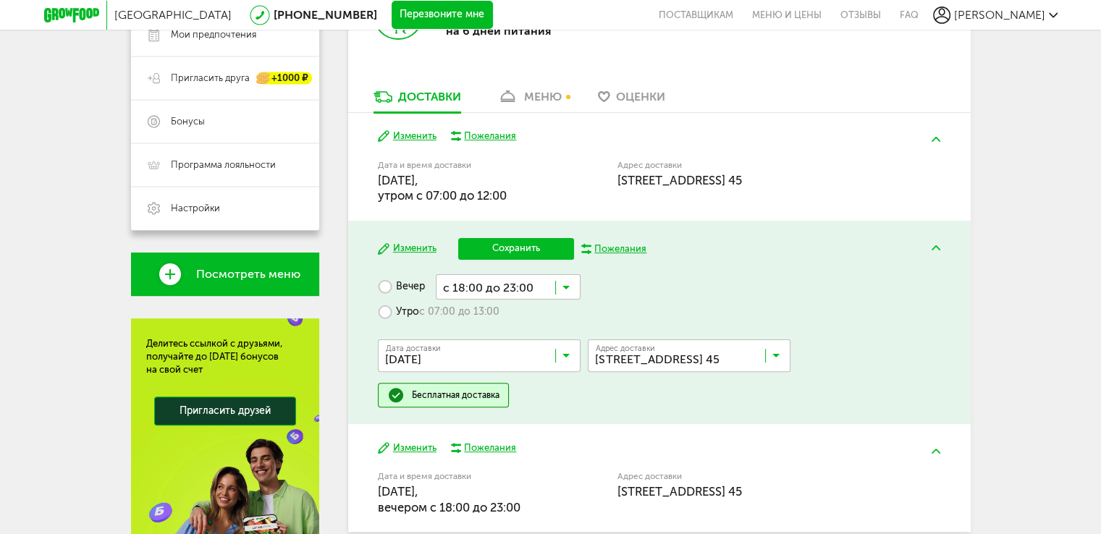
click at [492, 444] on span "15 октября, среда" at bounding box center [479, 450] width 201 height 30
click at [392, 311] on label "Утро с 07:00 до 13:00" at bounding box center [439, 312] width 122 height 25
click at [521, 250] on button "Сохранить" at bounding box center [516, 249] width 116 height 22
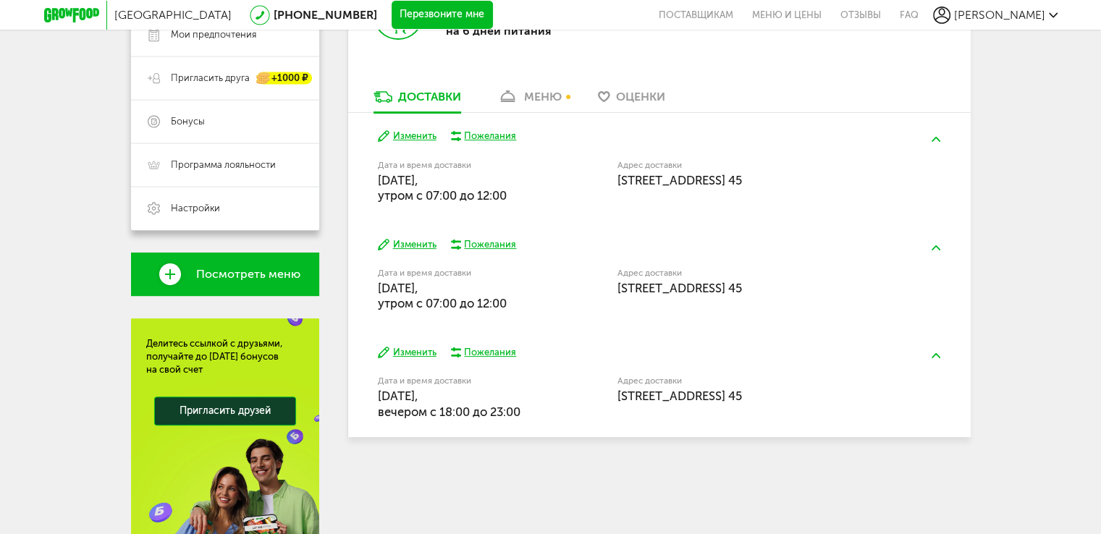
click at [415, 355] on button "Изменить" at bounding box center [407, 353] width 59 height 14
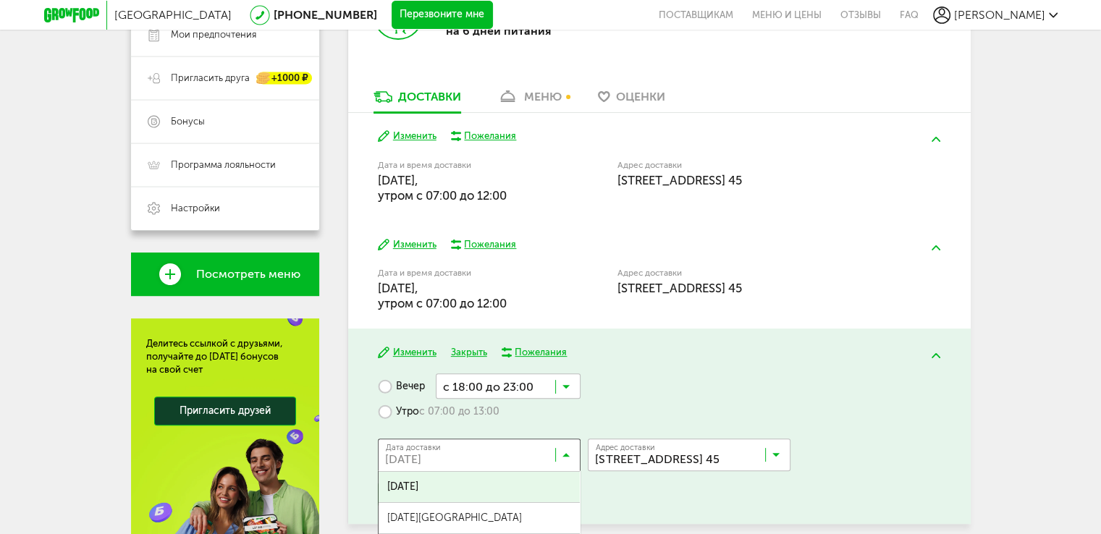
click at [565, 444] on div "Дата доставки 16 октября, четверг Загрузка..." at bounding box center [479, 455] width 203 height 33
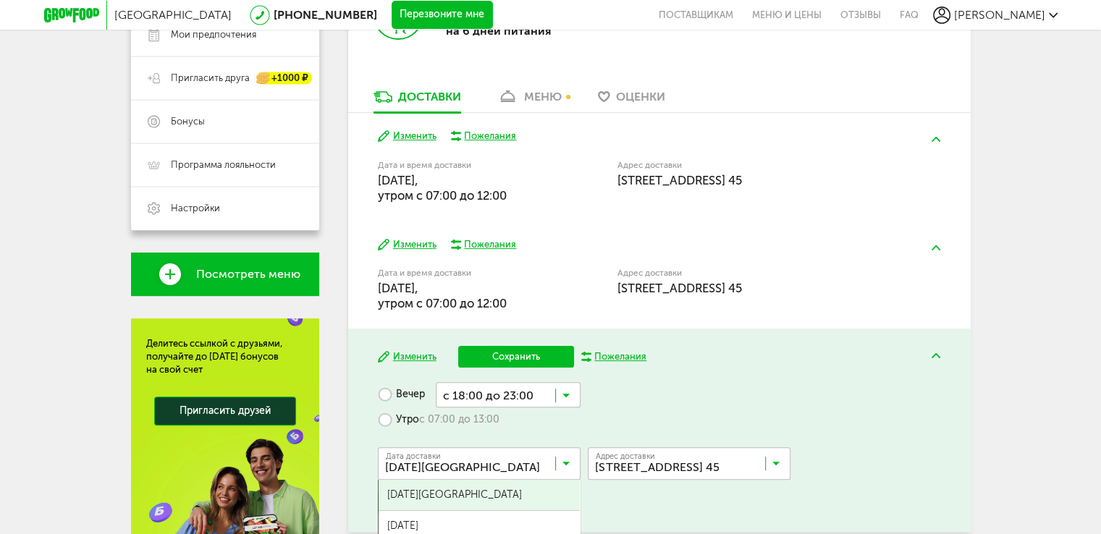
click at [493, 487] on span "[DATE][GEOGRAPHIC_DATA]" at bounding box center [479, 495] width 201 height 30
click at [533, 89] on link "меню" at bounding box center [529, 100] width 79 height 23
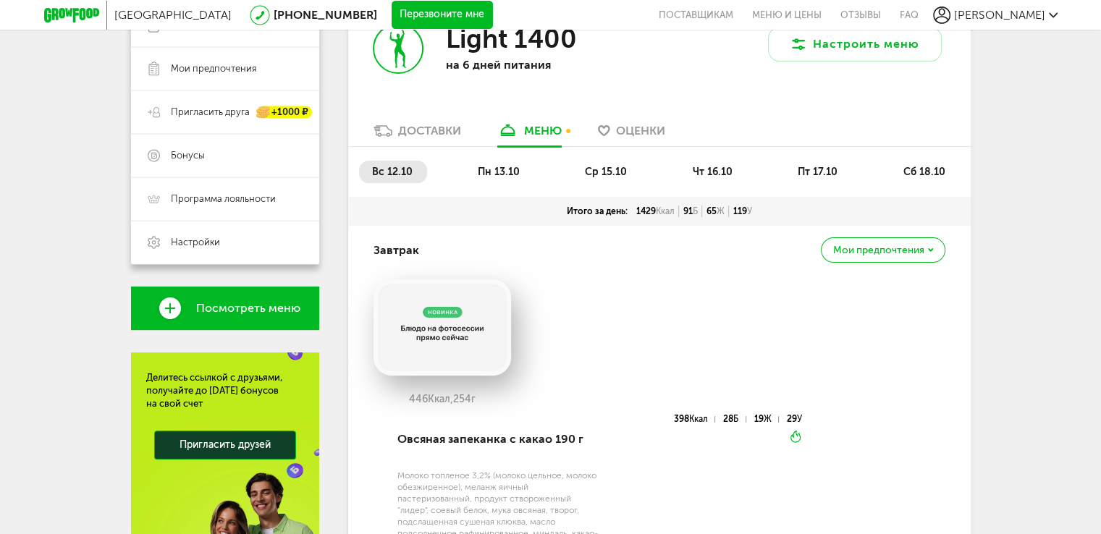
scroll to position [282, 0]
click at [508, 171] on span "пн 13.10" at bounding box center [499, 172] width 42 height 12
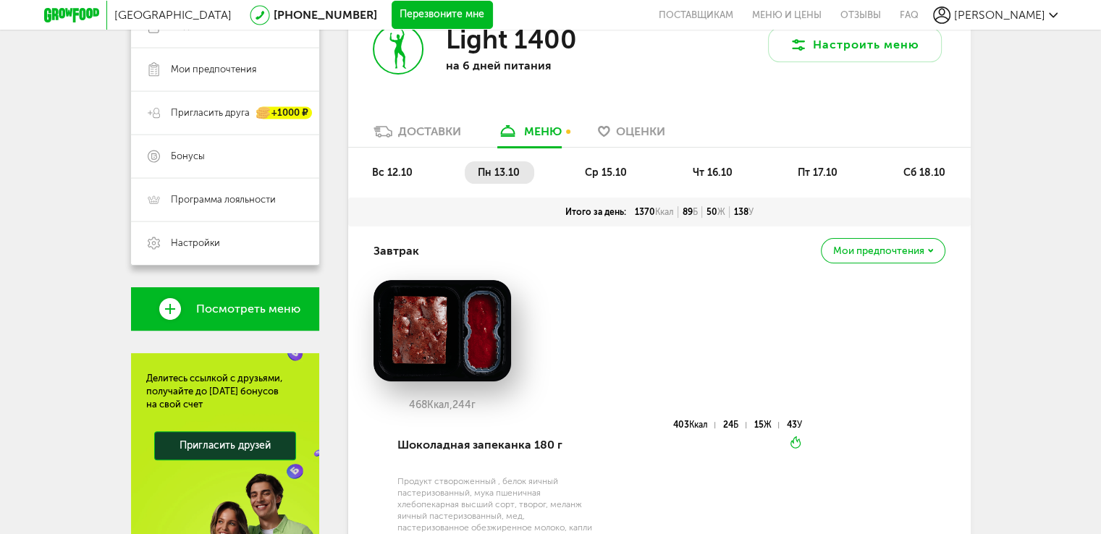
click at [626, 171] on li "ср 15.10" at bounding box center [606, 172] width 69 height 22
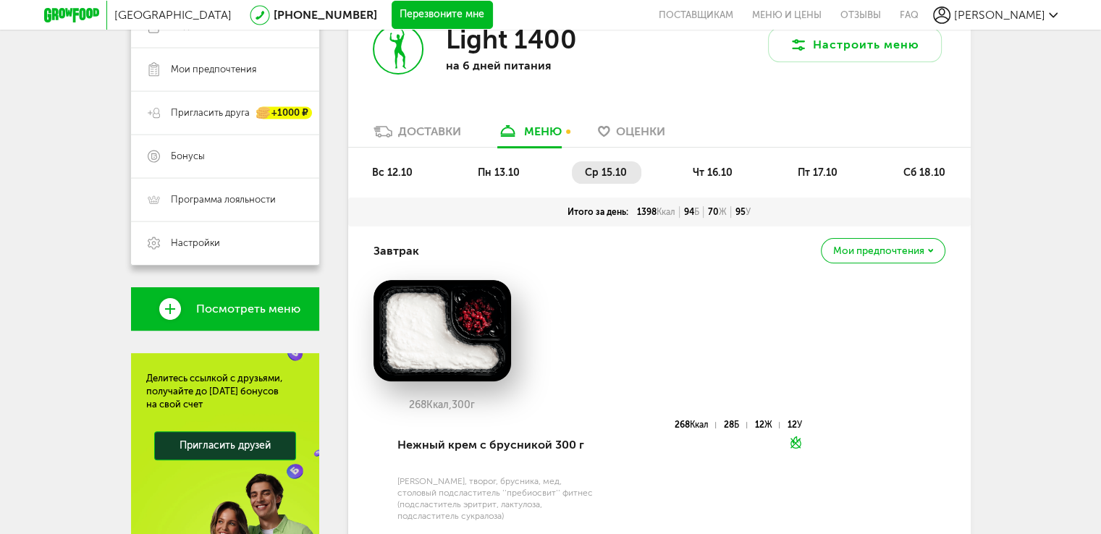
click at [731, 176] on span "чт 16.10" at bounding box center [713, 172] width 40 height 12
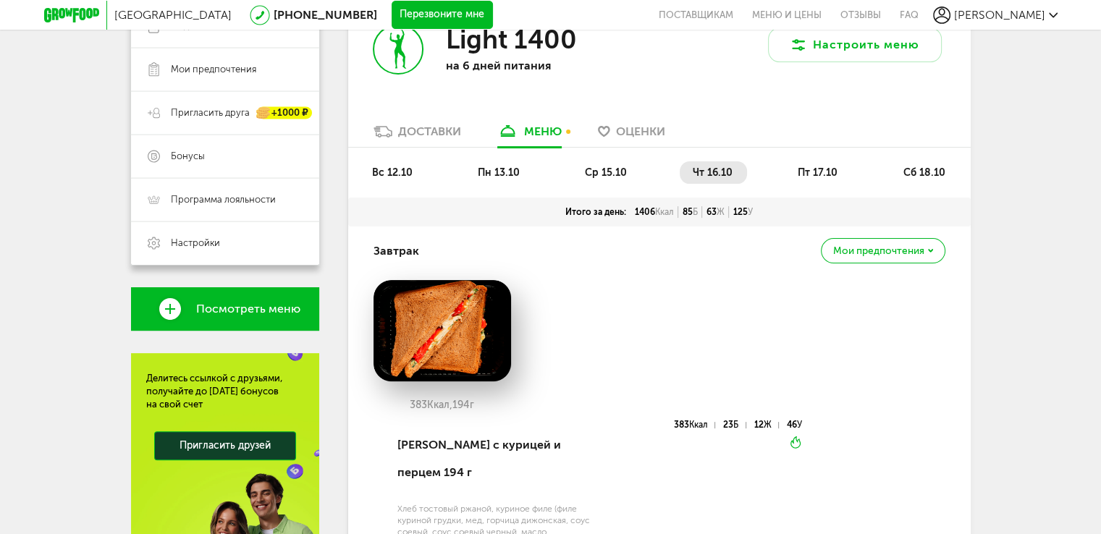
click at [837, 176] on li "пт 17.10" at bounding box center [818, 172] width 67 height 22
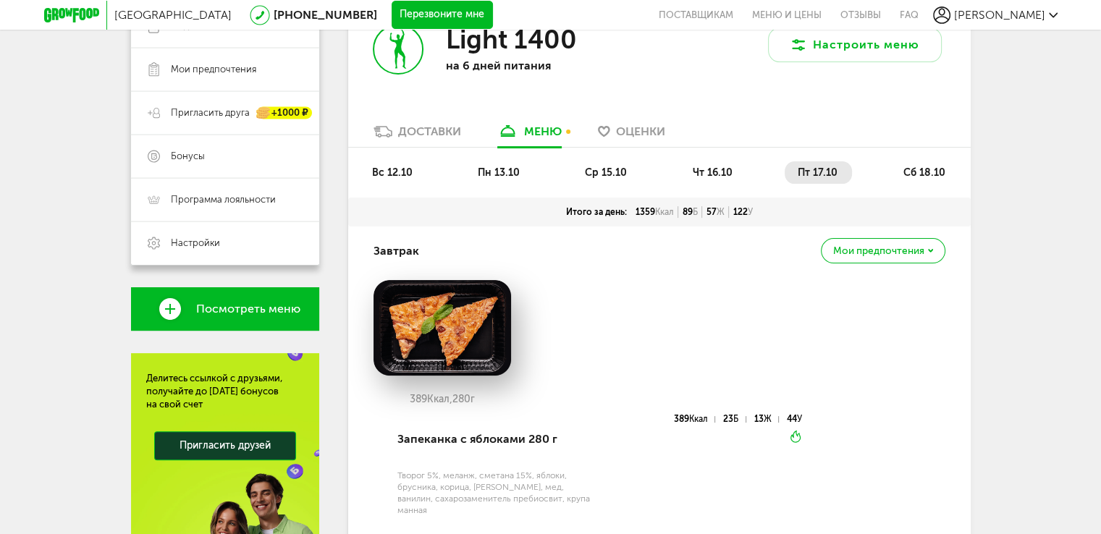
click at [929, 168] on span "сб 18.10" at bounding box center [924, 172] width 42 height 12
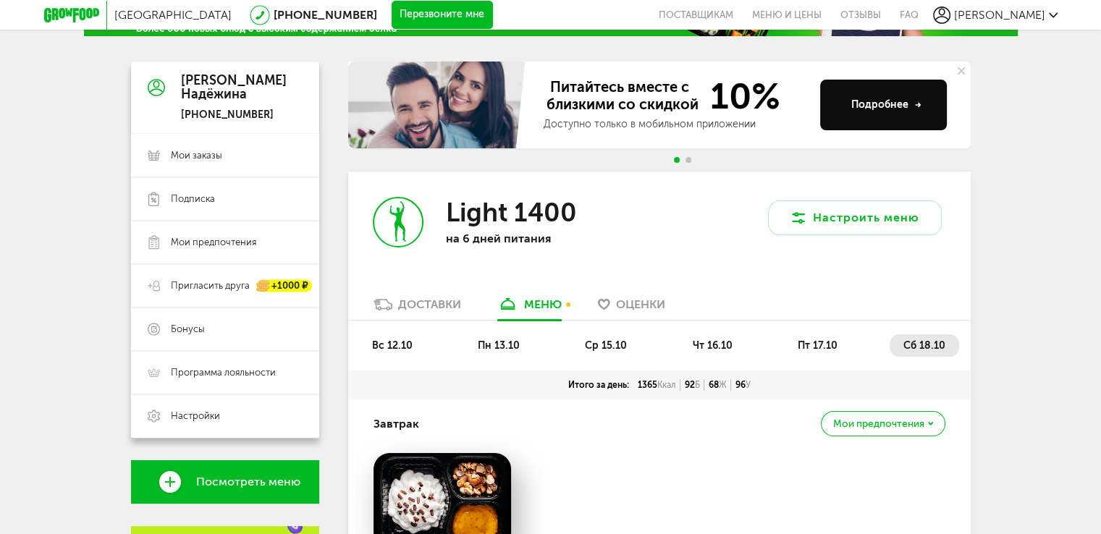
scroll to position [0, 0]
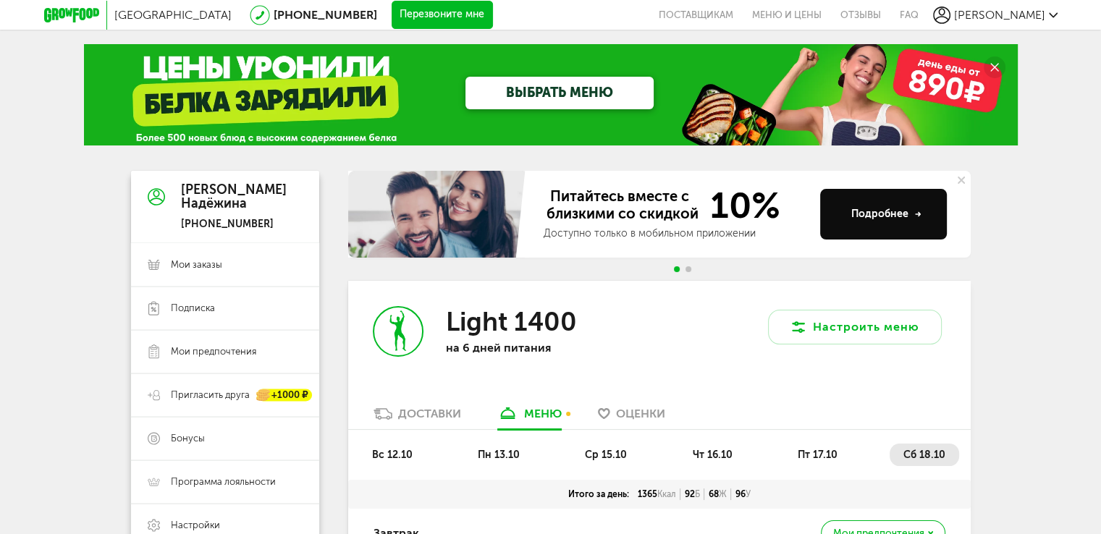
click at [429, 415] on div "Доставки" at bounding box center [429, 414] width 63 height 14
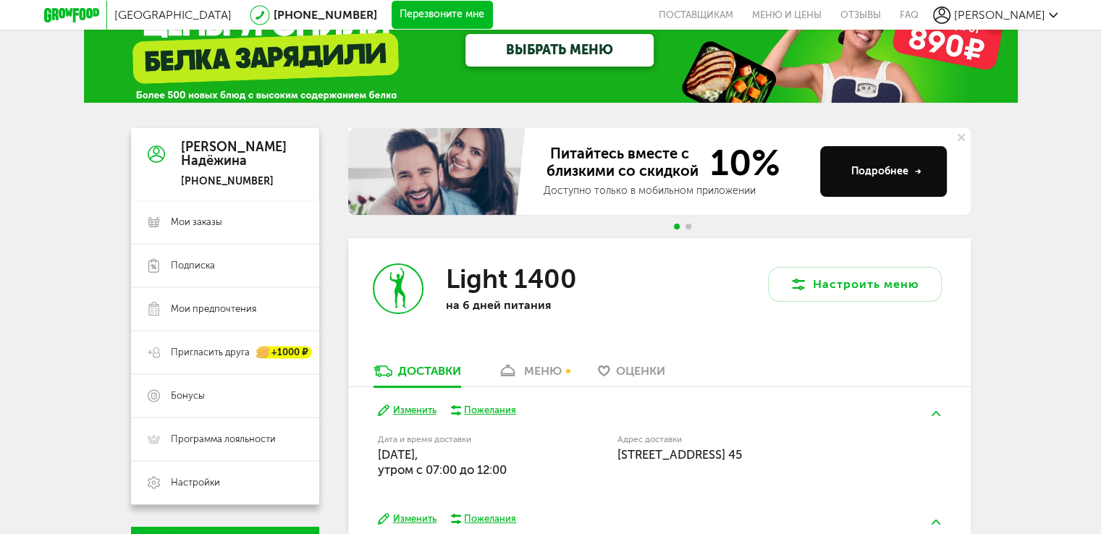
scroll to position [37, 0]
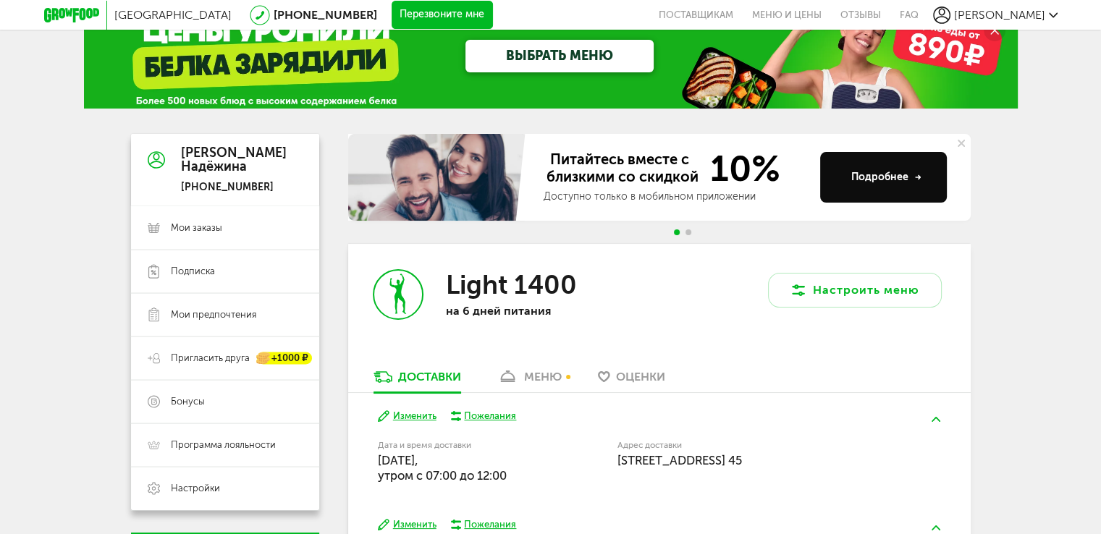
click at [543, 380] on div "меню" at bounding box center [543, 377] width 38 height 14
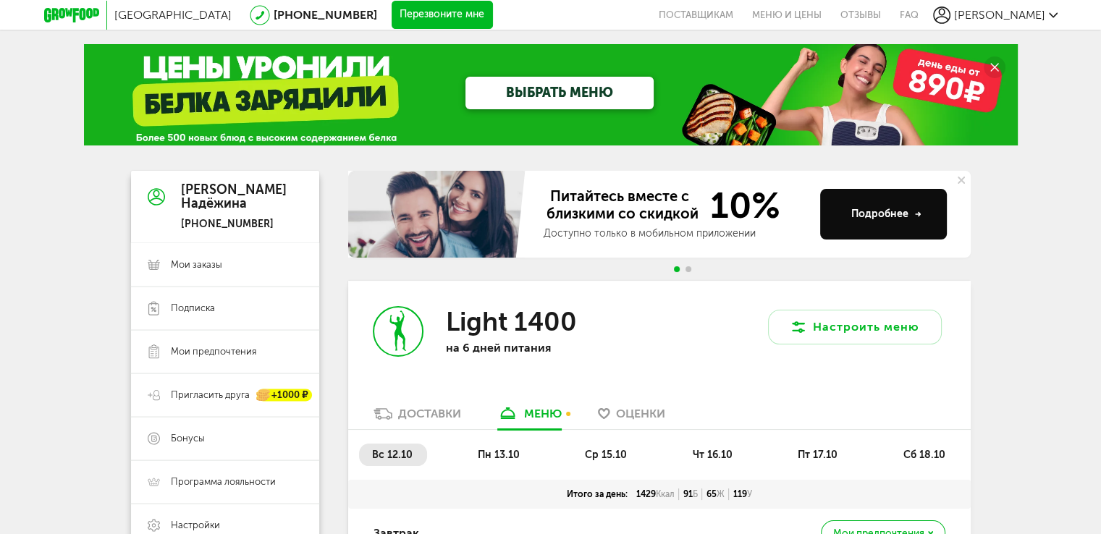
click at [577, 90] on link "ВЫБРАТЬ МЕНЮ" at bounding box center [559, 93] width 188 height 33
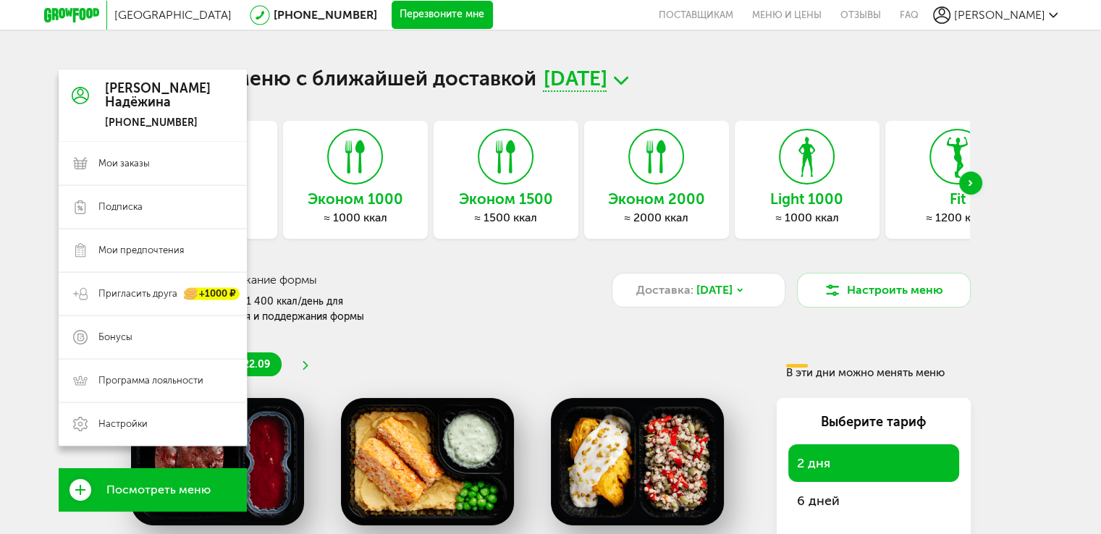
click at [123, 484] on span "Посмотреть меню" at bounding box center [158, 490] width 104 height 13
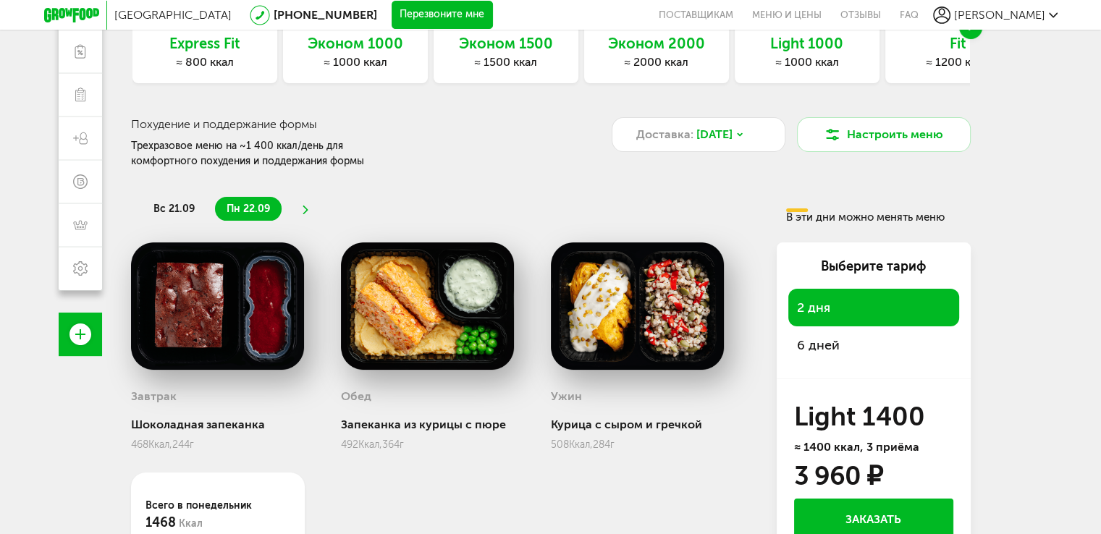
scroll to position [156, 0]
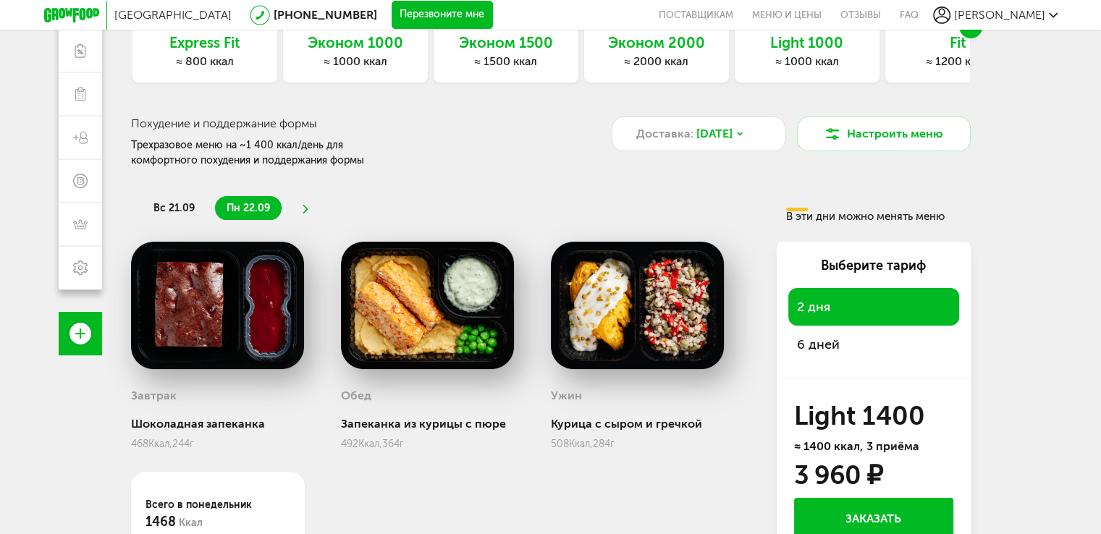
click at [912, 358] on div "6 дней" at bounding box center [873, 345] width 171 height 38
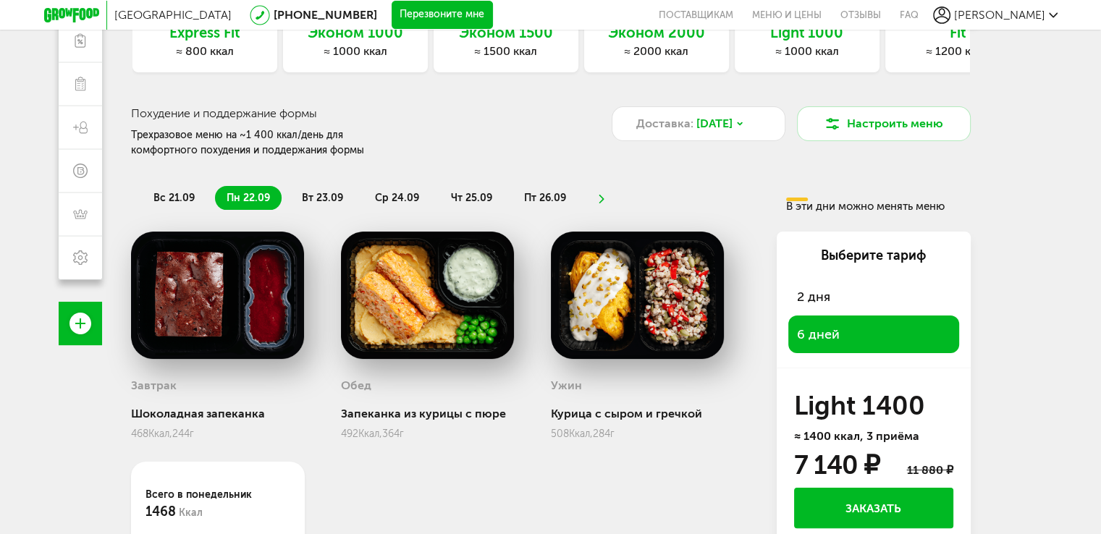
scroll to position [0, 0]
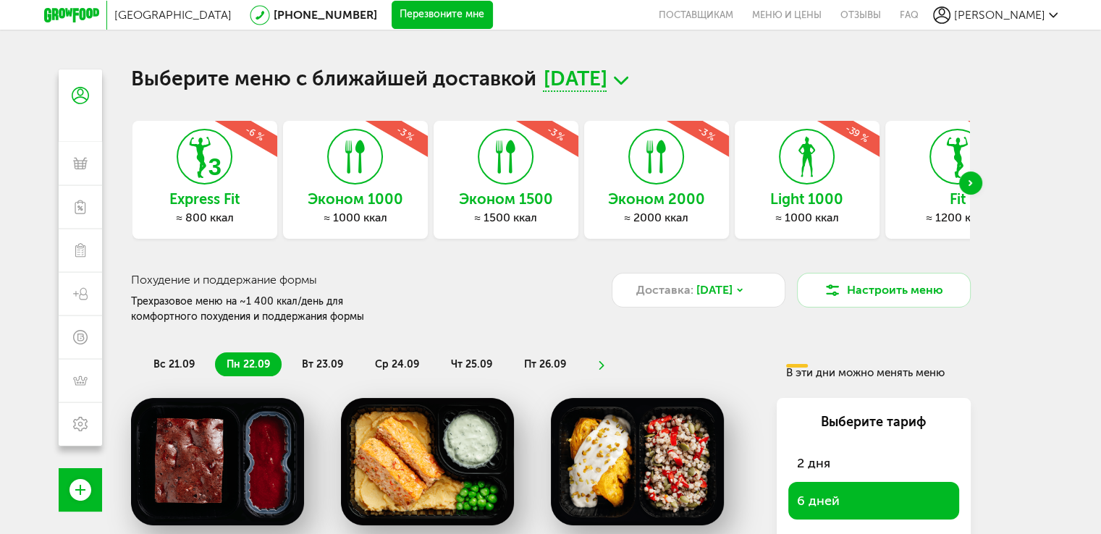
click at [966, 187] on div "Next slide" at bounding box center [970, 183] width 23 height 23
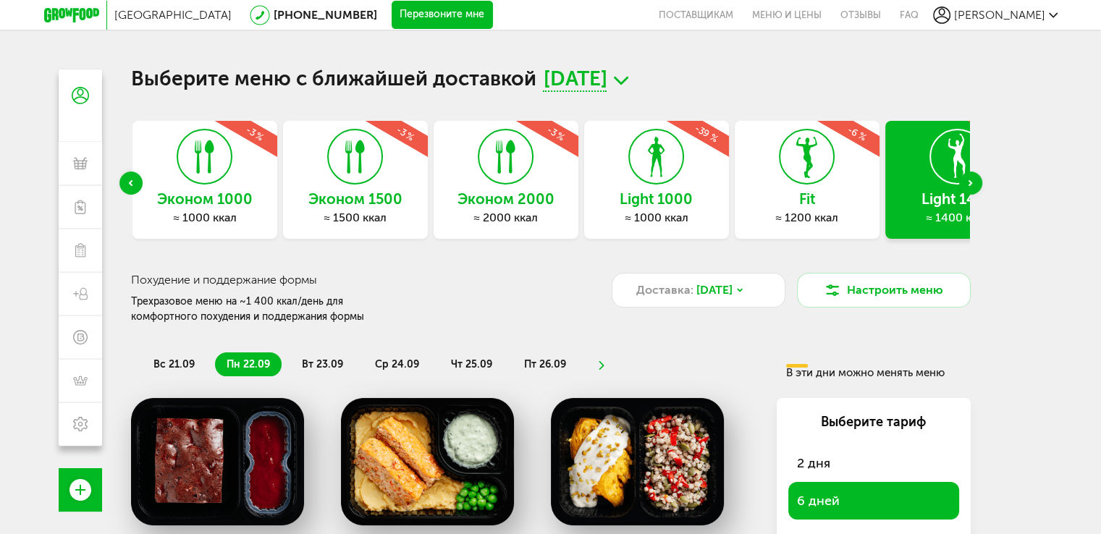
click at [926, 181] on div "Light 1400 ≈ 1400 ккал -39 %" at bounding box center [957, 180] width 145 height 118
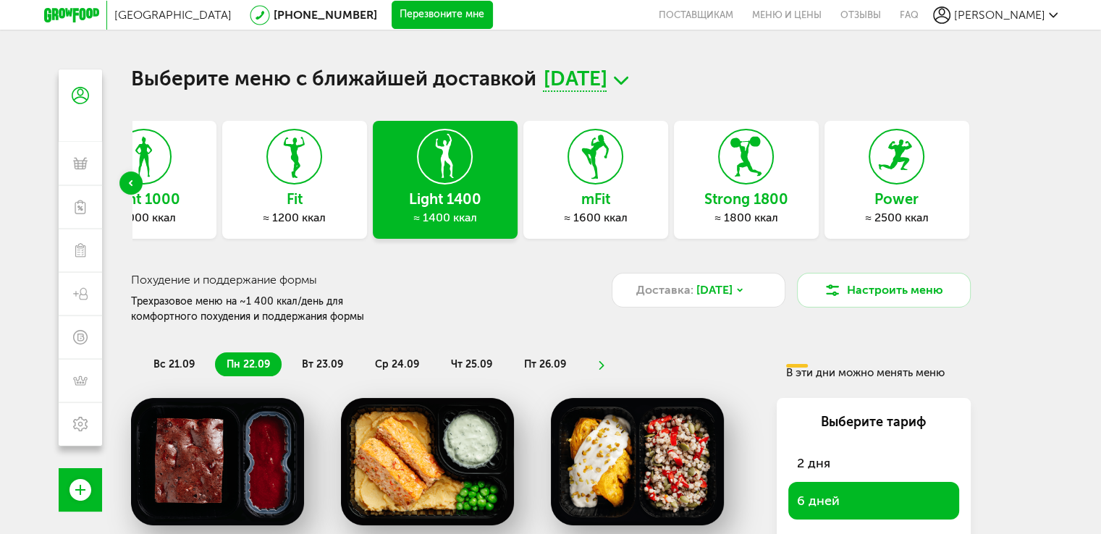
click at [1016, 14] on div "[PERSON_NAME]" at bounding box center [995, 15] width 124 height 17
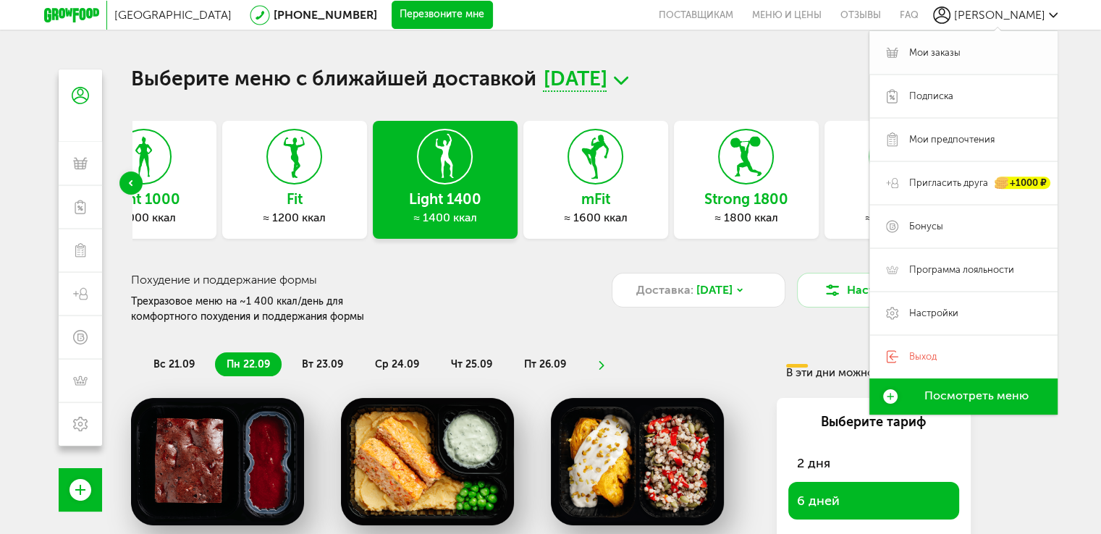
click at [911, 62] on link "Мои заказы" at bounding box center [963, 52] width 188 height 43
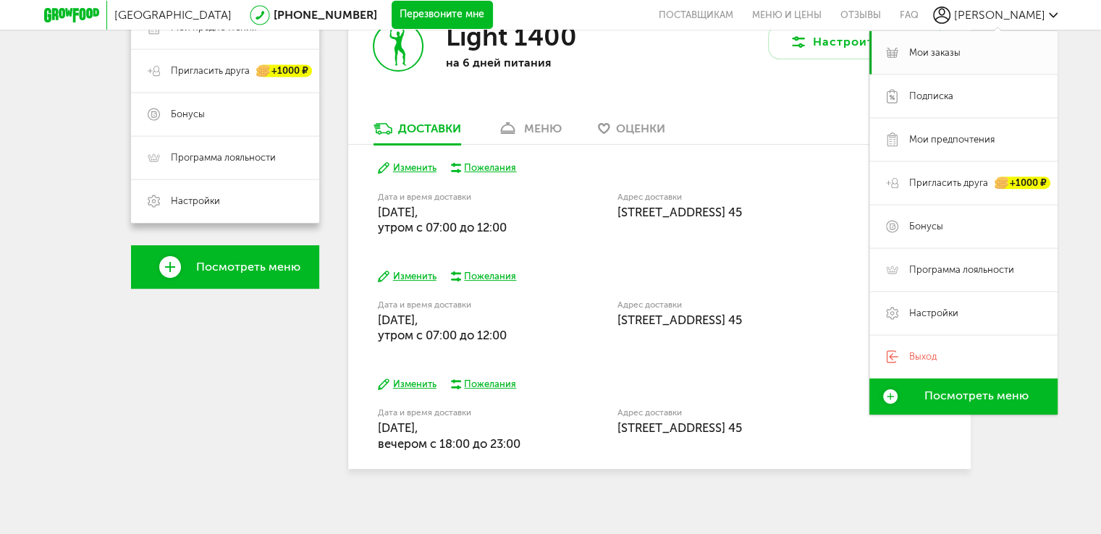
scroll to position [324, 0]
click at [411, 387] on button "Изменить" at bounding box center [407, 386] width 59 height 14
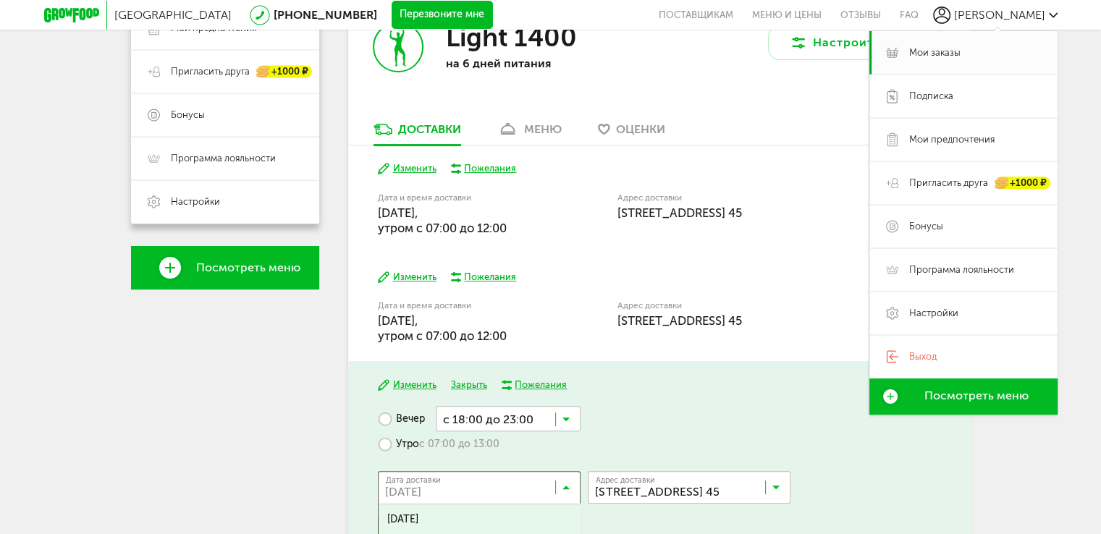
click at [574, 489] on input "Search for option" at bounding box center [482, 490] width 203 height 25
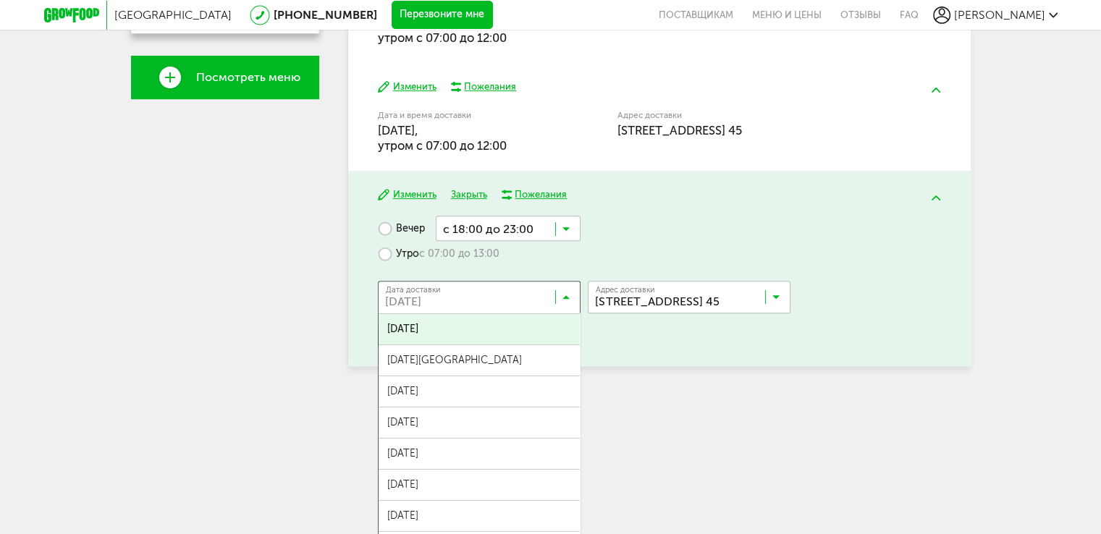
scroll to position [515, 0]
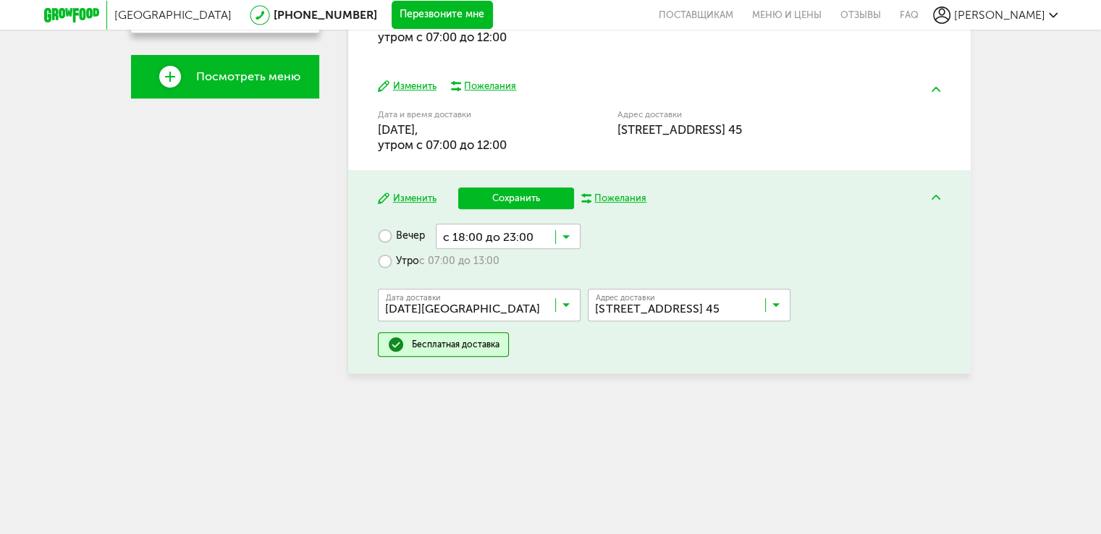
click at [499, 363] on span "17 октября, пятница" at bounding box center [479, 368] width 201 height 30
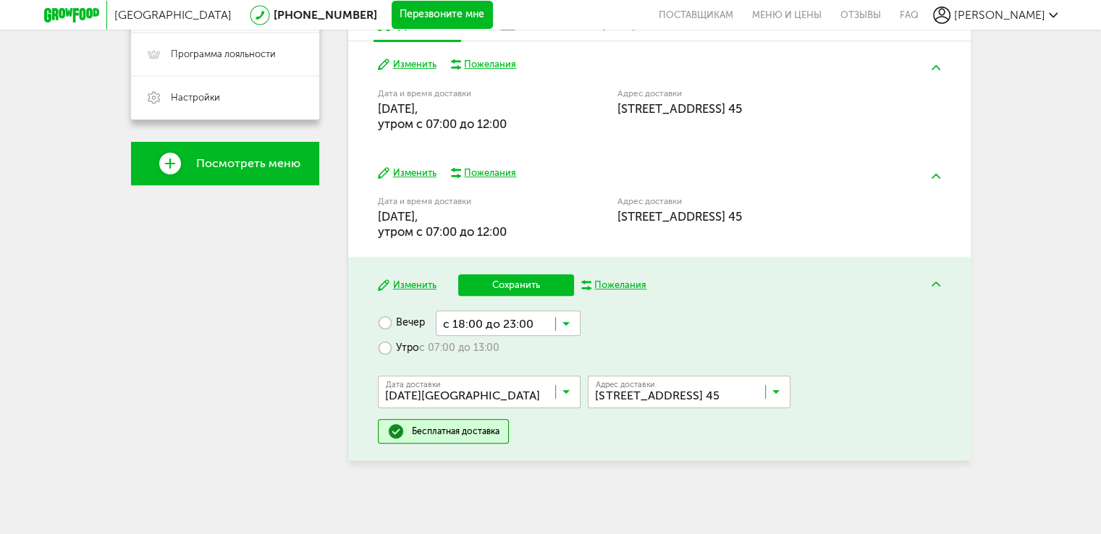
scroll to position [428, 0]
click at [418, 353] on label "Утро с 07:00 до 13:00" at bounding box center [439, 348] width 122 height 25
click at [541, 285] on button "Сохранить" at bounding box center [516, 285] width 116 height 22
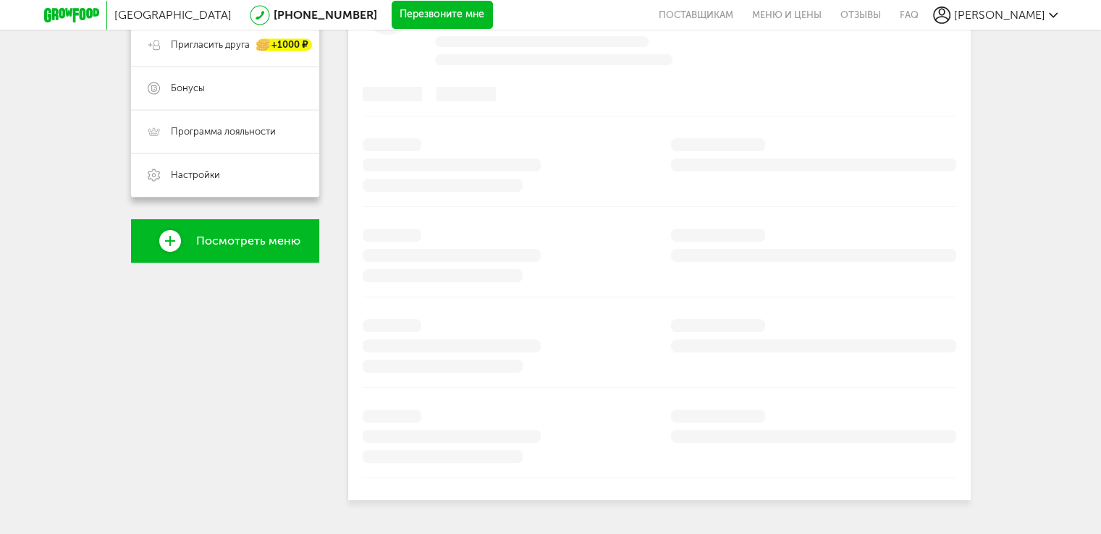
scroll to position [333, 0]
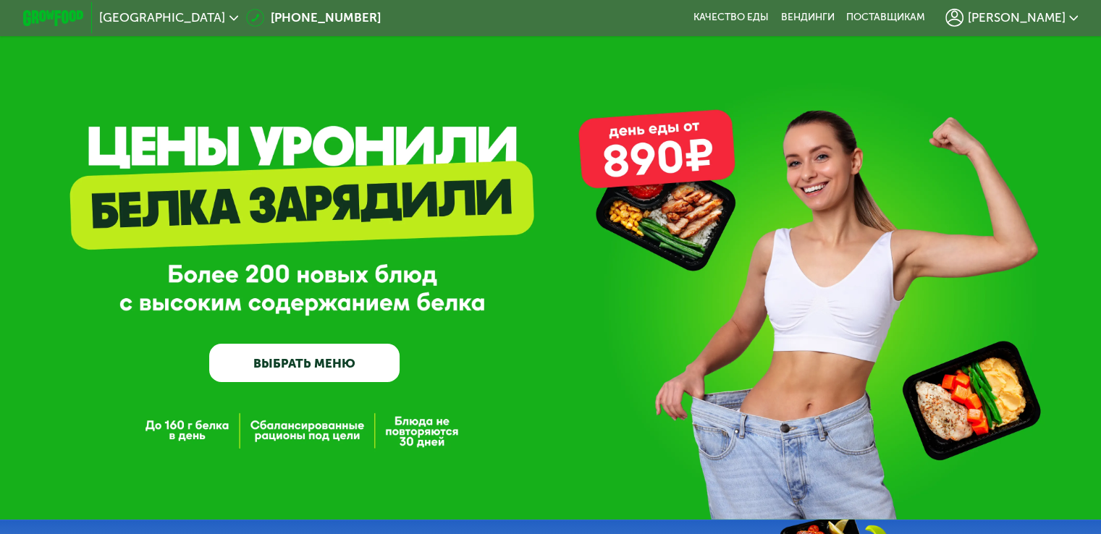
click at [1071, 21] on div "[PERSON_NAME]" at bounding box center [1011, 18] width 133 height 18
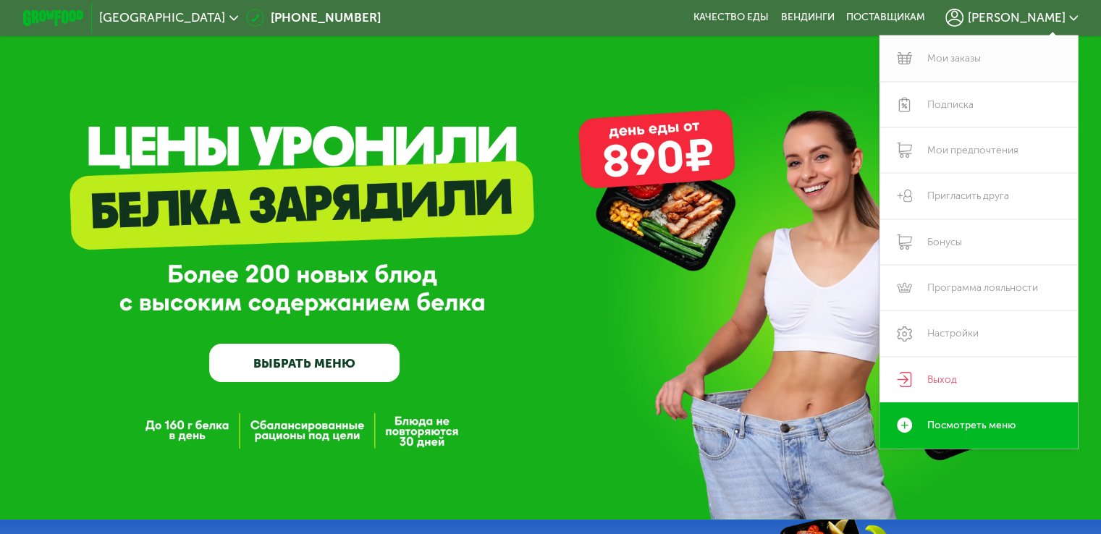
click at [970, 72] on link "Мои заказы" at bounding box center [978, 58] width 199 height 46
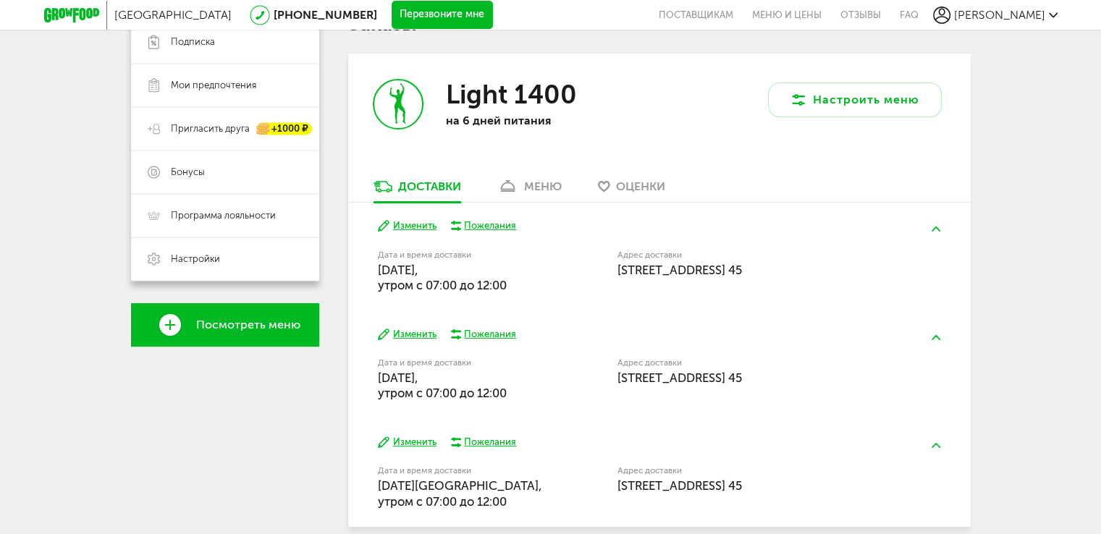
scroll to position [256, 0]
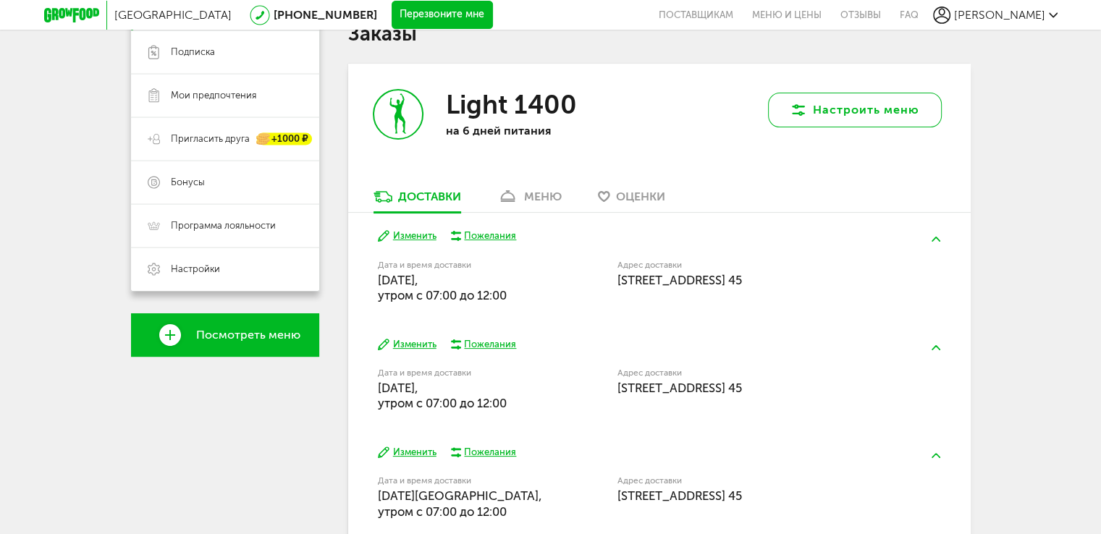
click at [843, 102] on button "Настроить меню" at bounding box center [855, 110] width 174 height 35
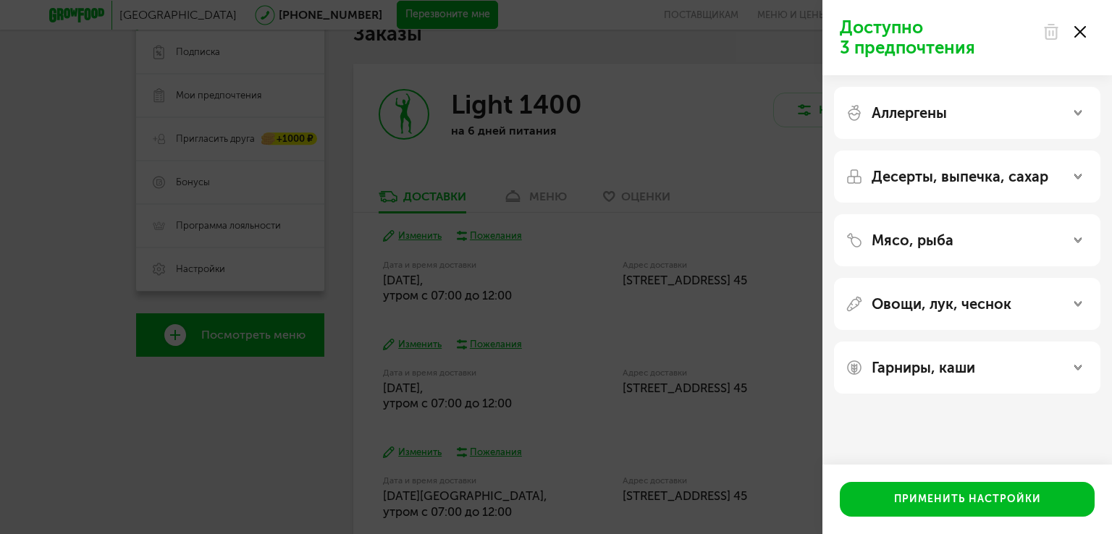
click at [756, 405] on div "Доступно 3 предпочтения Аллергены Десерты, выпечка, сахар Мясо, рыба Овощи, лук…" at bounding box center [556, 267] width 1112 height 534
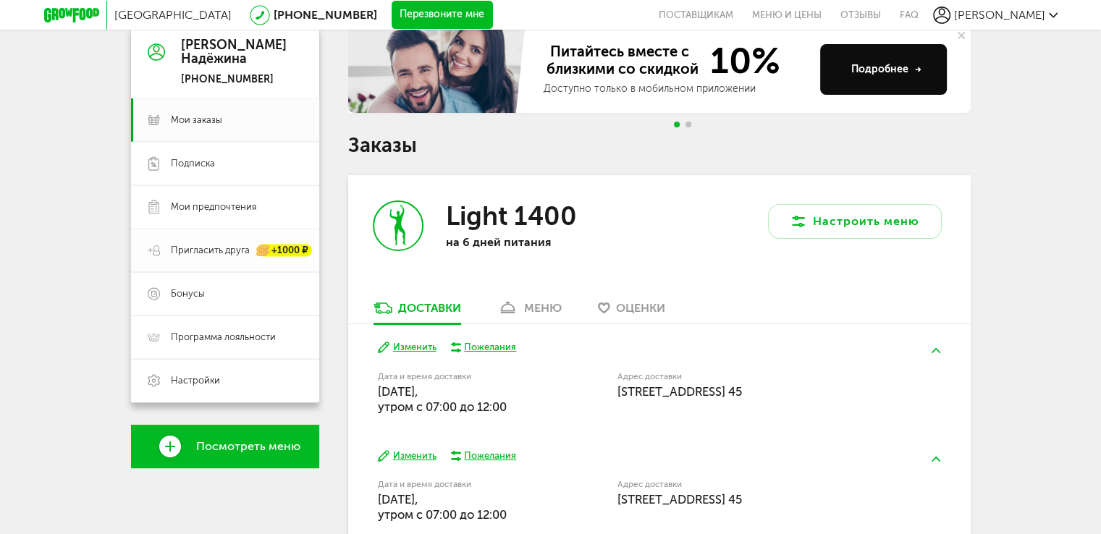
scroll to position [143, 0]
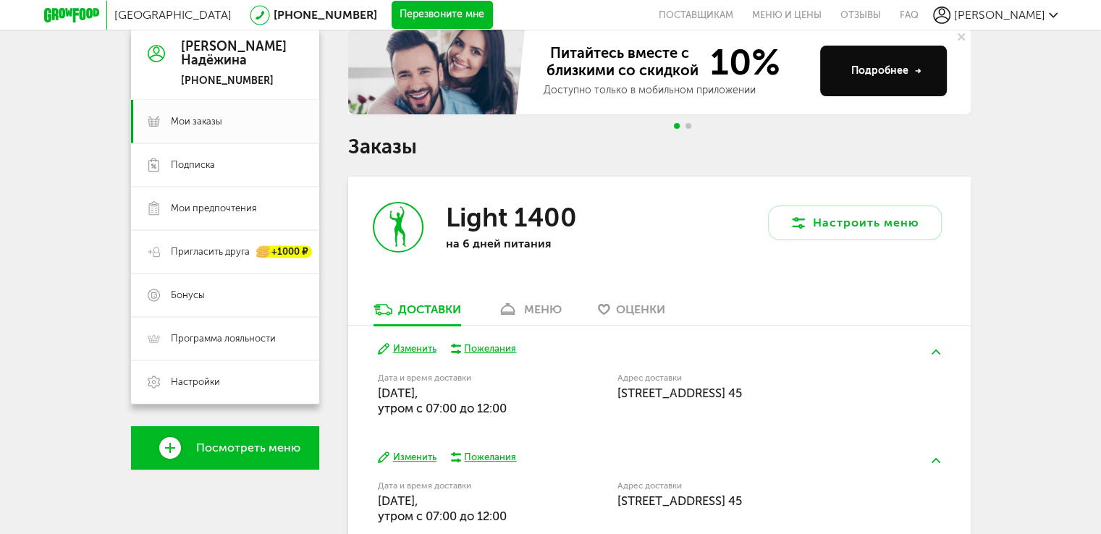
click at [1039, 17] on span "[PERSON_NAME]" at bounding box center [999, 15] width 91 height 14
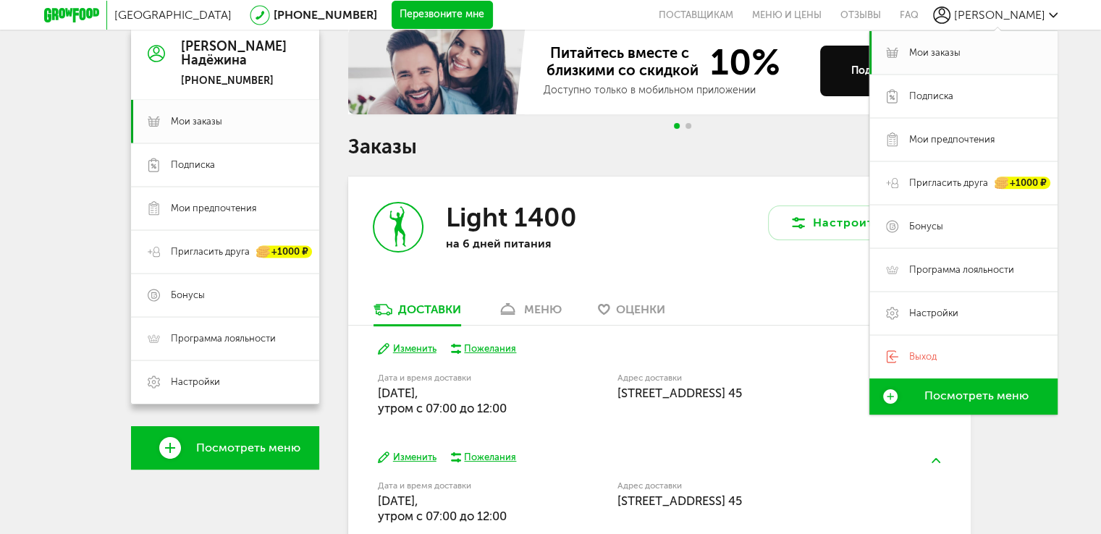
click at [250, 18] on icon at bounding box center [260, 15] width 20 height 20
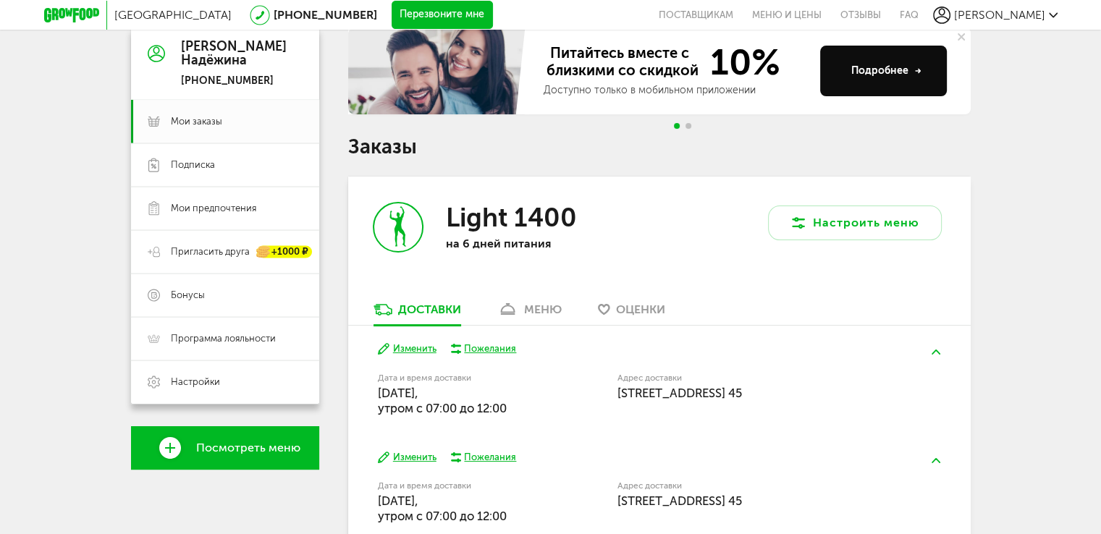
scroll to position [333, 0]
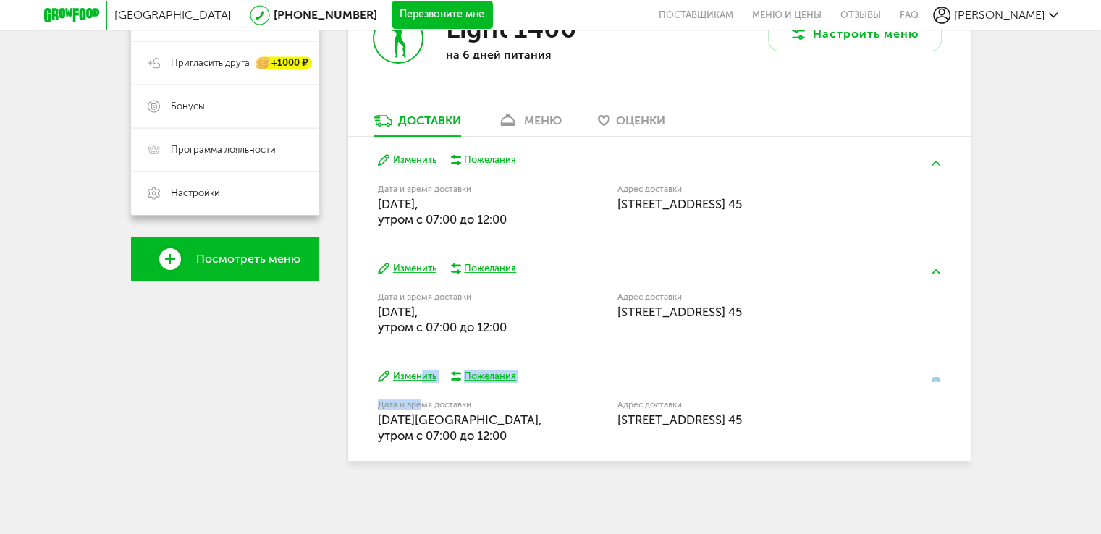
click at [417, 380] on div "Изменить Пожелания Дата и время доставки [DATE][GEOGRAPHIC_DATA], утром c 07:00…" at bounding box center [659, 407] width 622 height 108
click at [417, 380] on button "Изменить" at bounding box center [407, 377] width 59 height 14
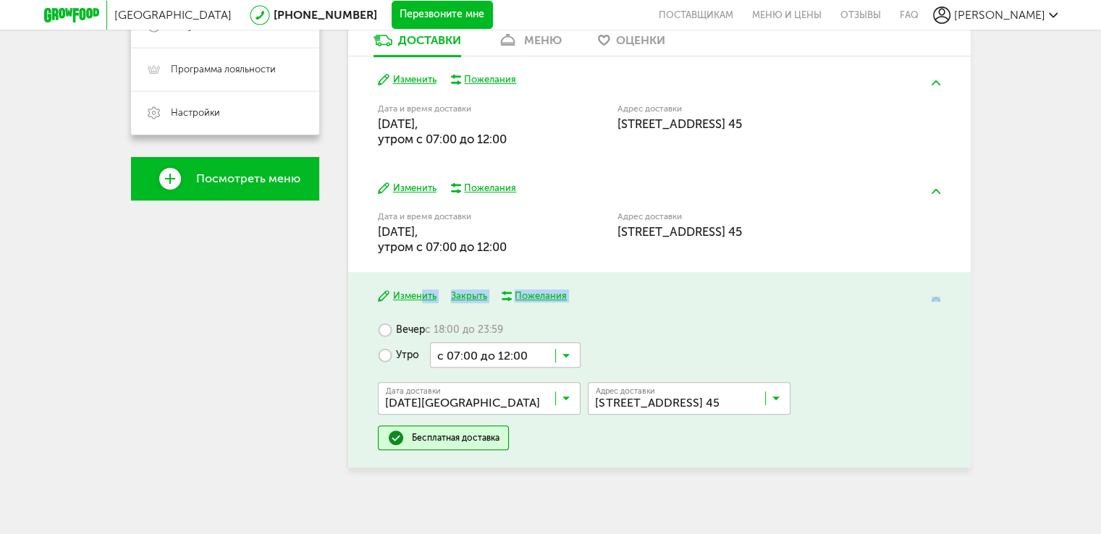
scroll to position [420, 0]
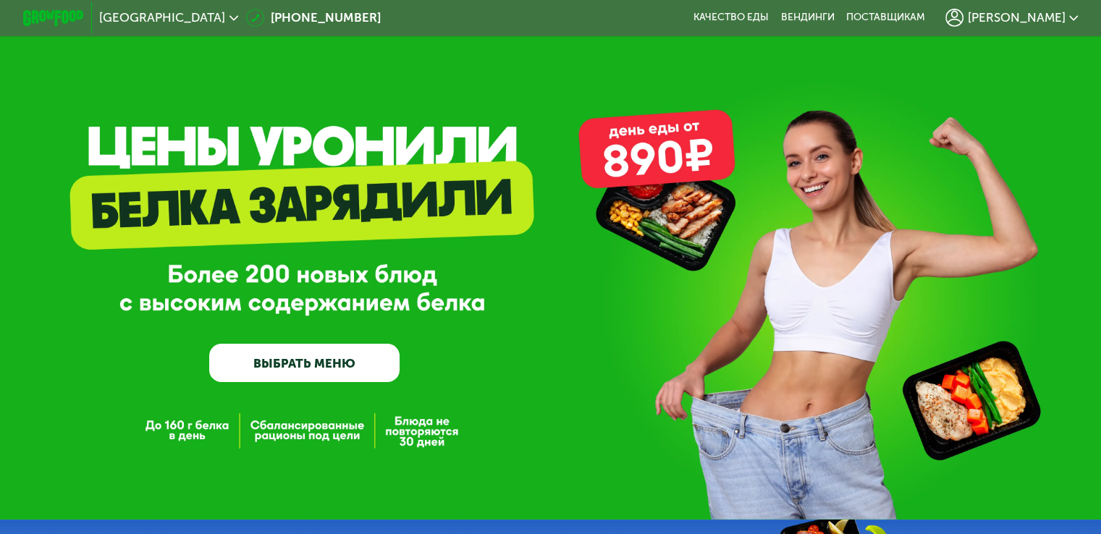
click at [229, 15] on icon at bounding box center [233, 18] width 9 height 9
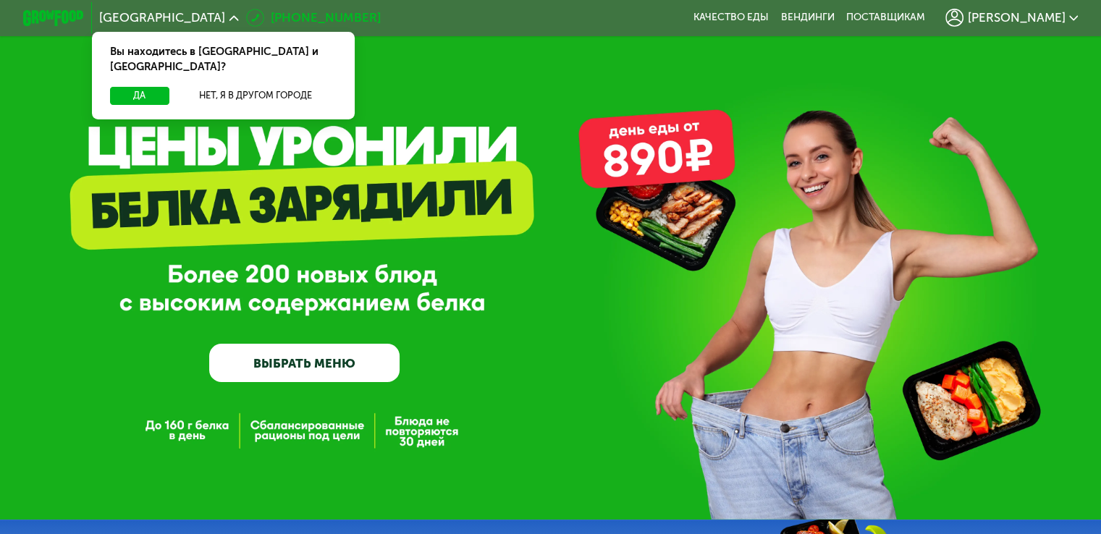
click at [262, 18] on link "[PHONE_NUMBER]" at bounding box center [313, 18] width 135 height 18
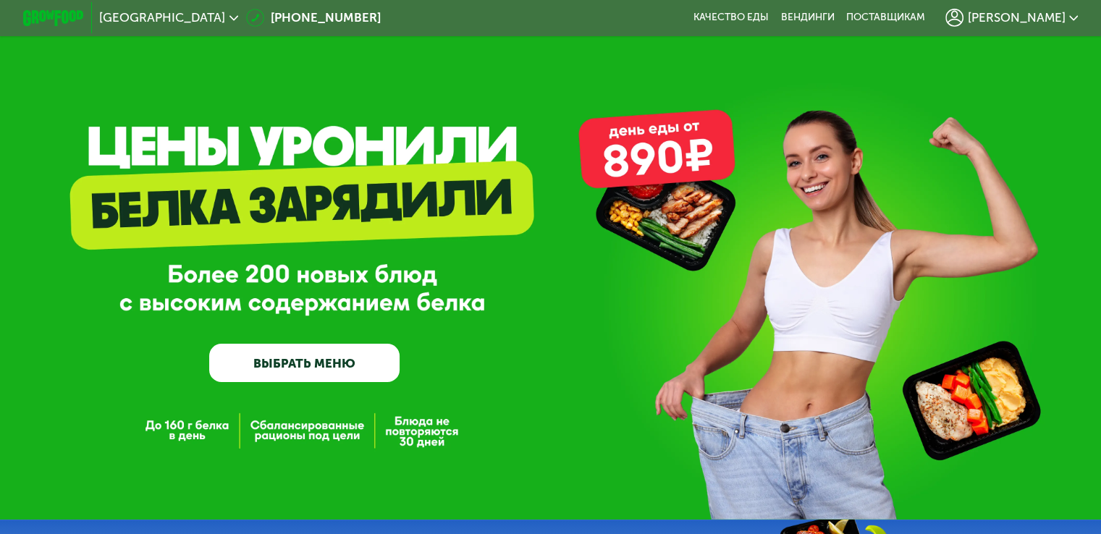
click at [1057, 19] on span "[PERSON_NAME]" at bounding box center [1016, 18] width 98 height 12
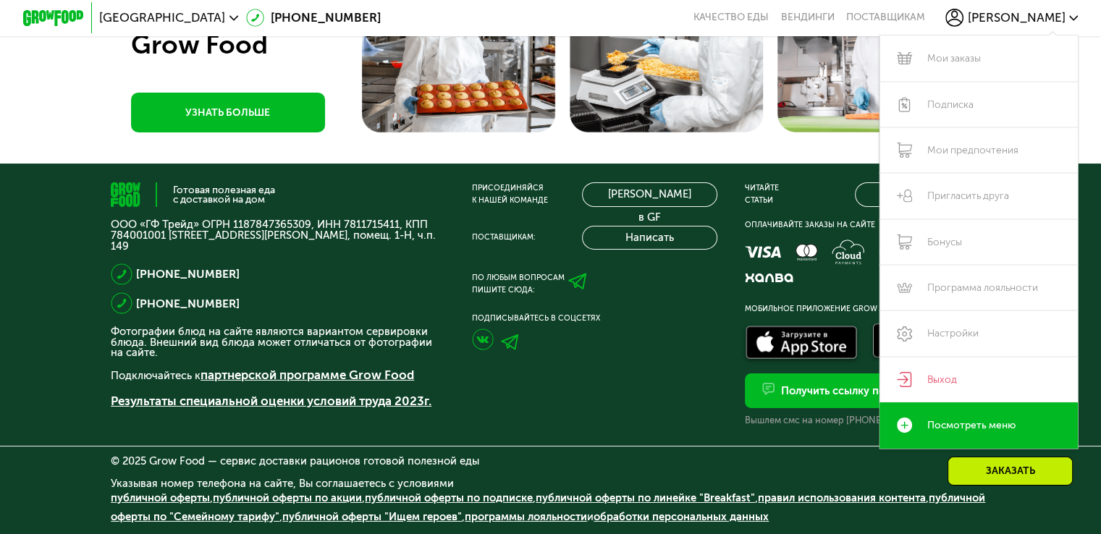
scroll to position [4897, 0]
click at [570, 275] on icon at bounding box center [577, 281] width 19 height 19
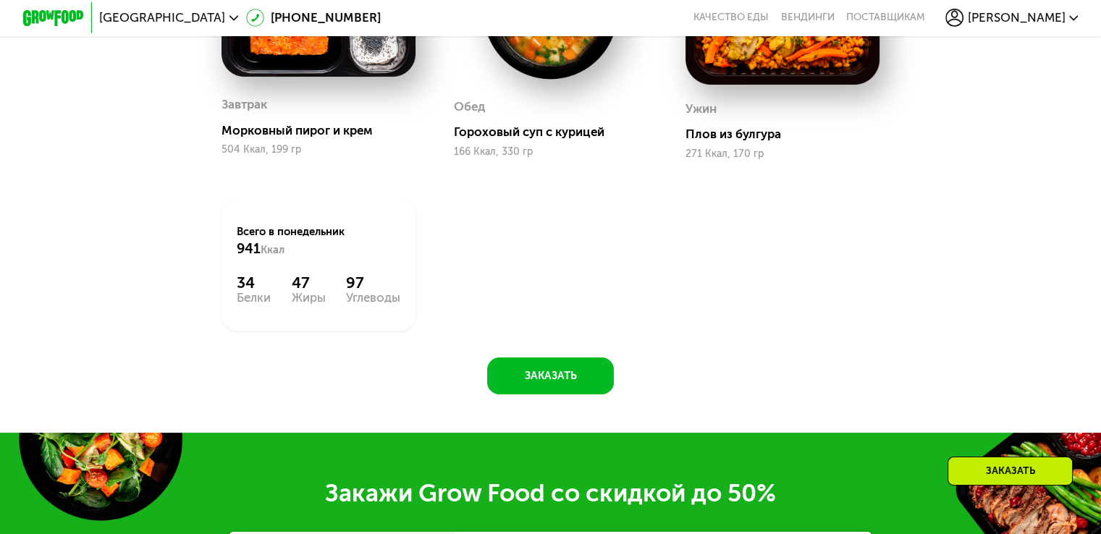
scroll to position [1233, 0]
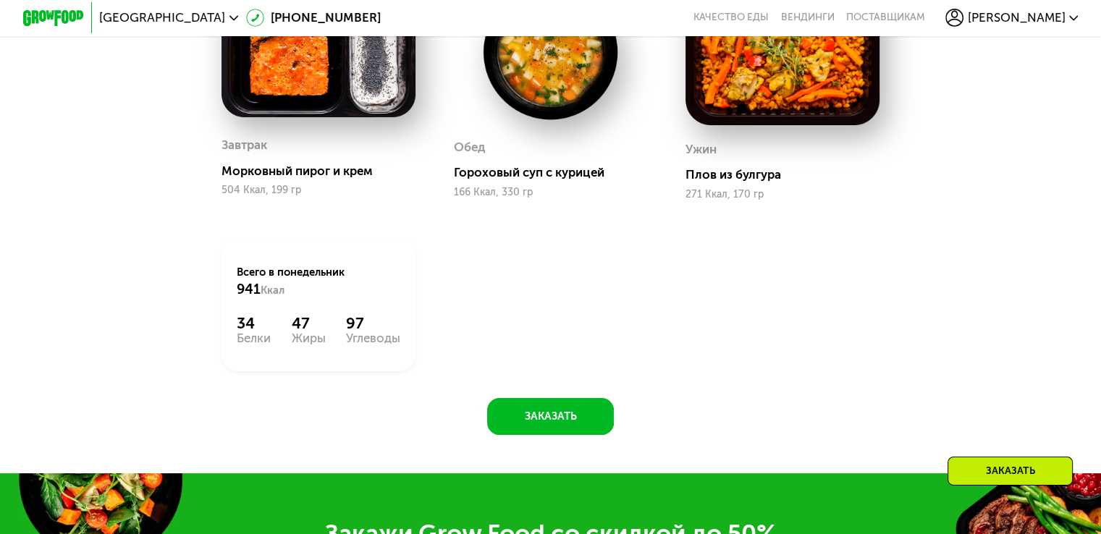
click at [1071, 24] on div "[PERSON_NAME]" at bounding box center [1011, 18] width 133 height 18
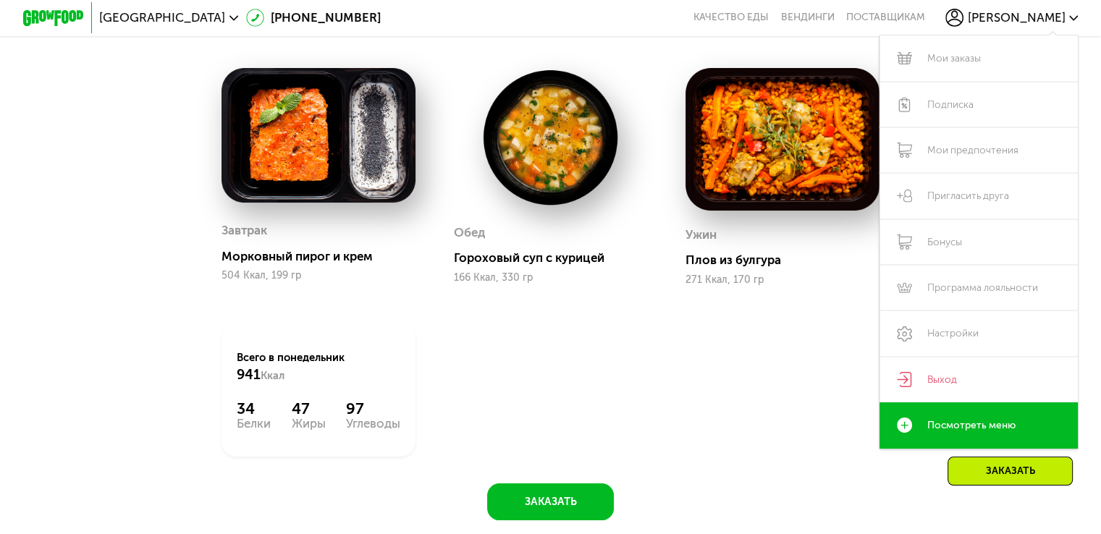
scroll to position [1149, 0]
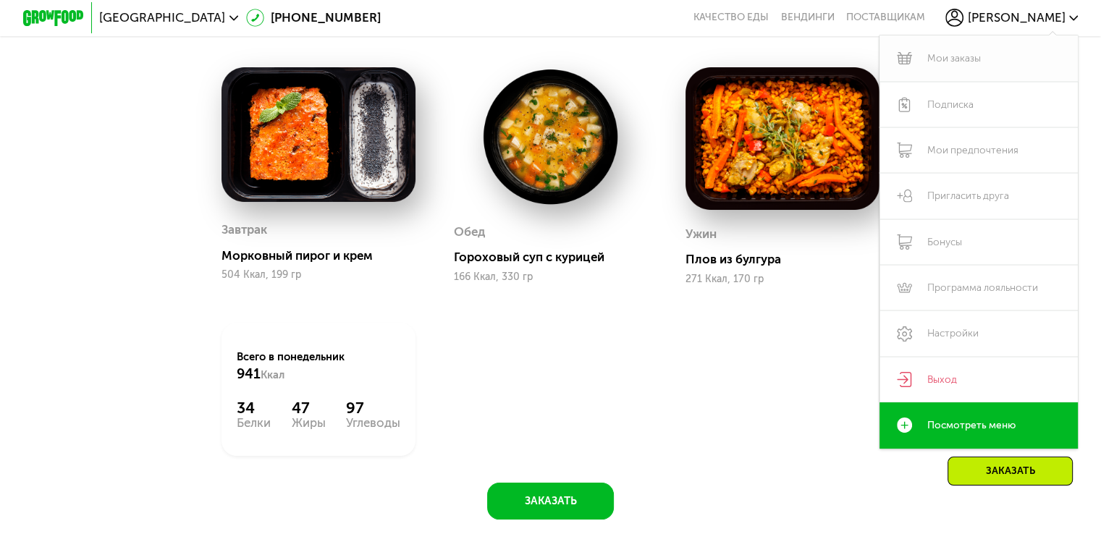
click at [1047, 59] on link "Мои заказы" at bounding box center [978, 58] width 199 height 46
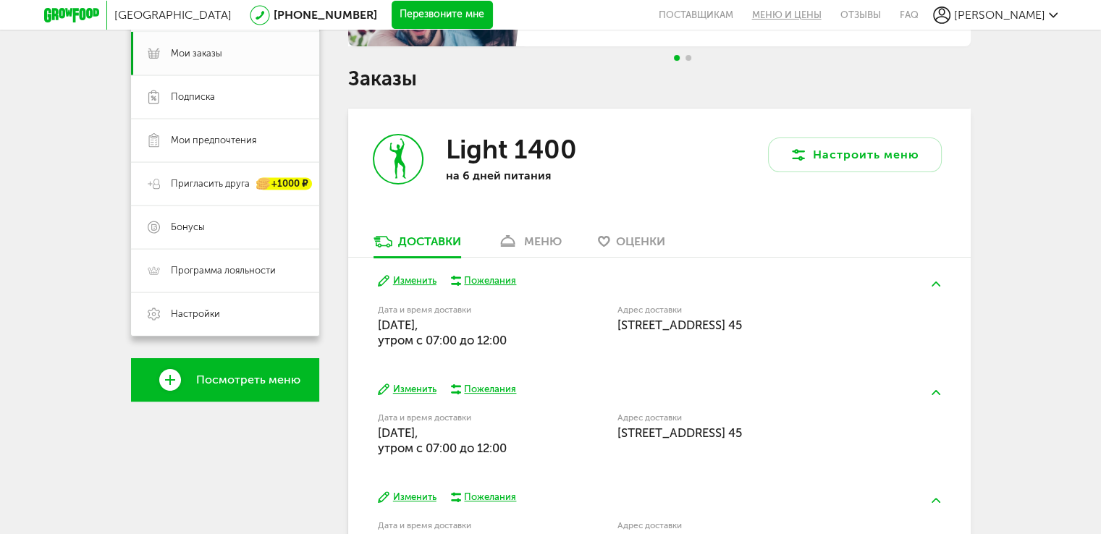
scroll to position [213, 0]
